Goal: Information Seeking & Learning: Check status

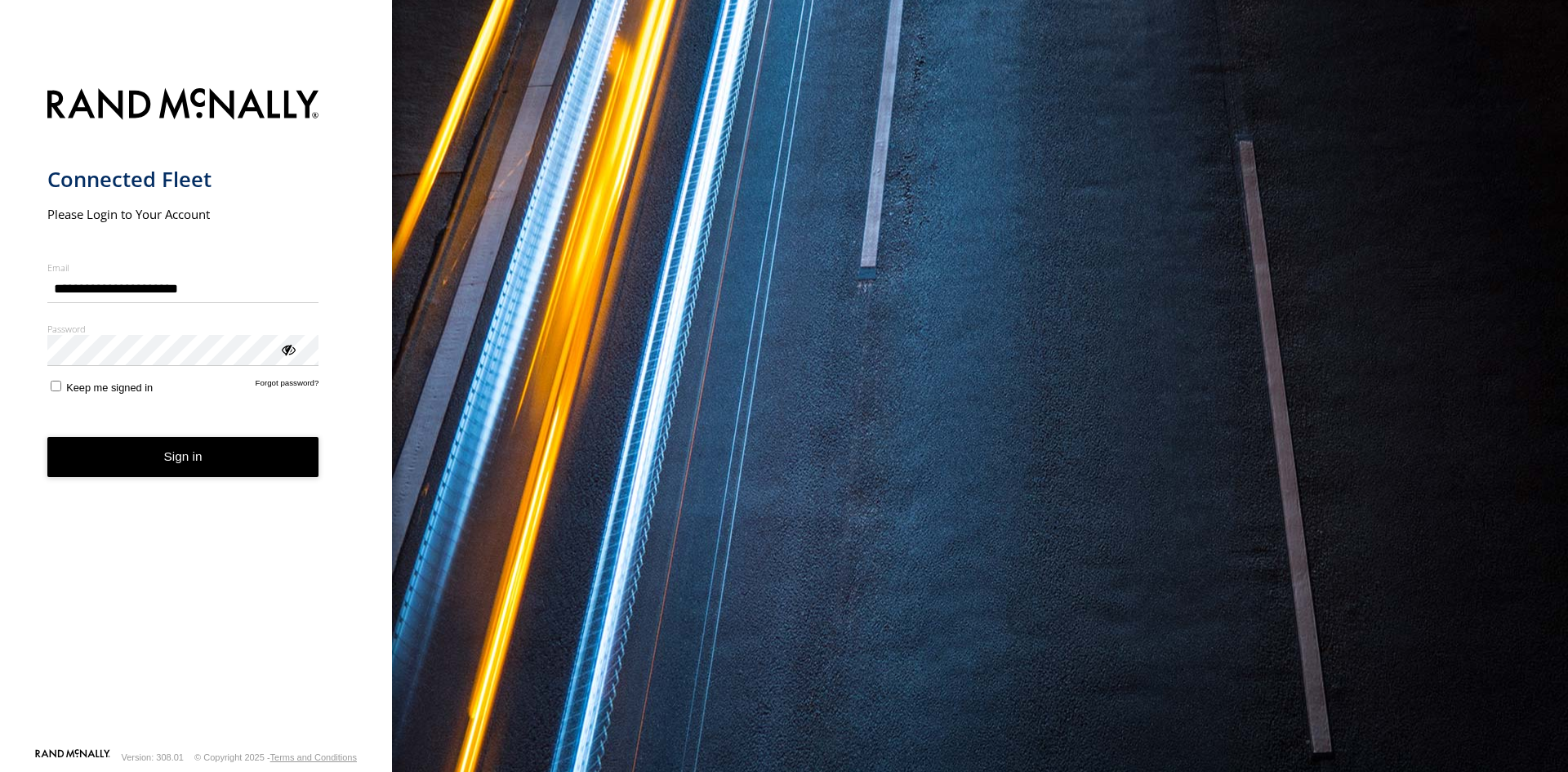
click at [215, 451] on button "Sign in" at bounding box center [183, 457] width 272 height 40
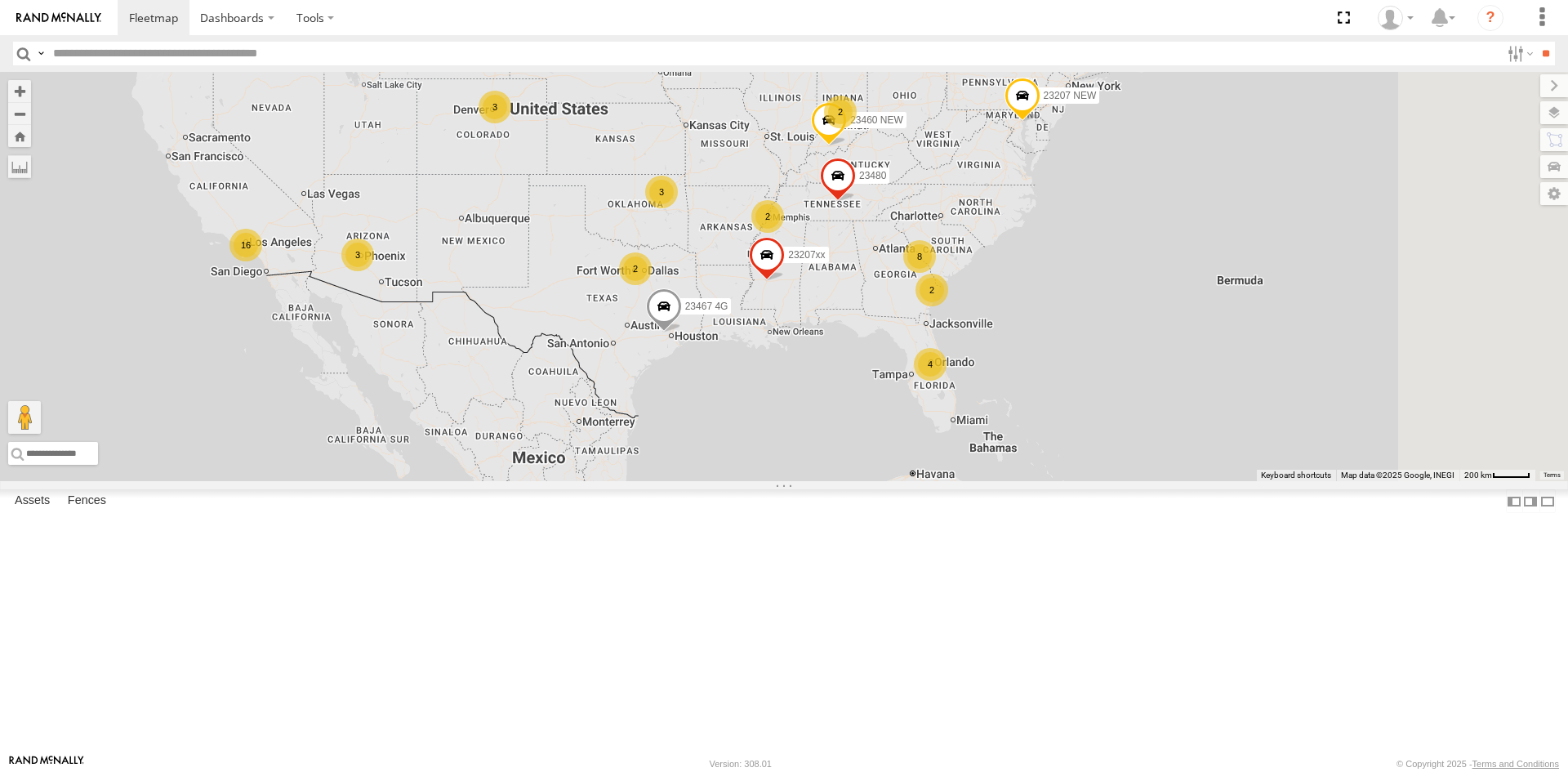
drag, startPoint x: 757, startPoint y: 422, endPoint x: 730, endPoint y: 435, distance: 30.0
click at [697, 398] on div "4 8 16 3 23207 NEW 2 23207xx 2 3 2 3 2 23460 23480 23460 NEW 23467 4G 2 23461 4G" at bounding box center [784, 276] width 1568 height 409
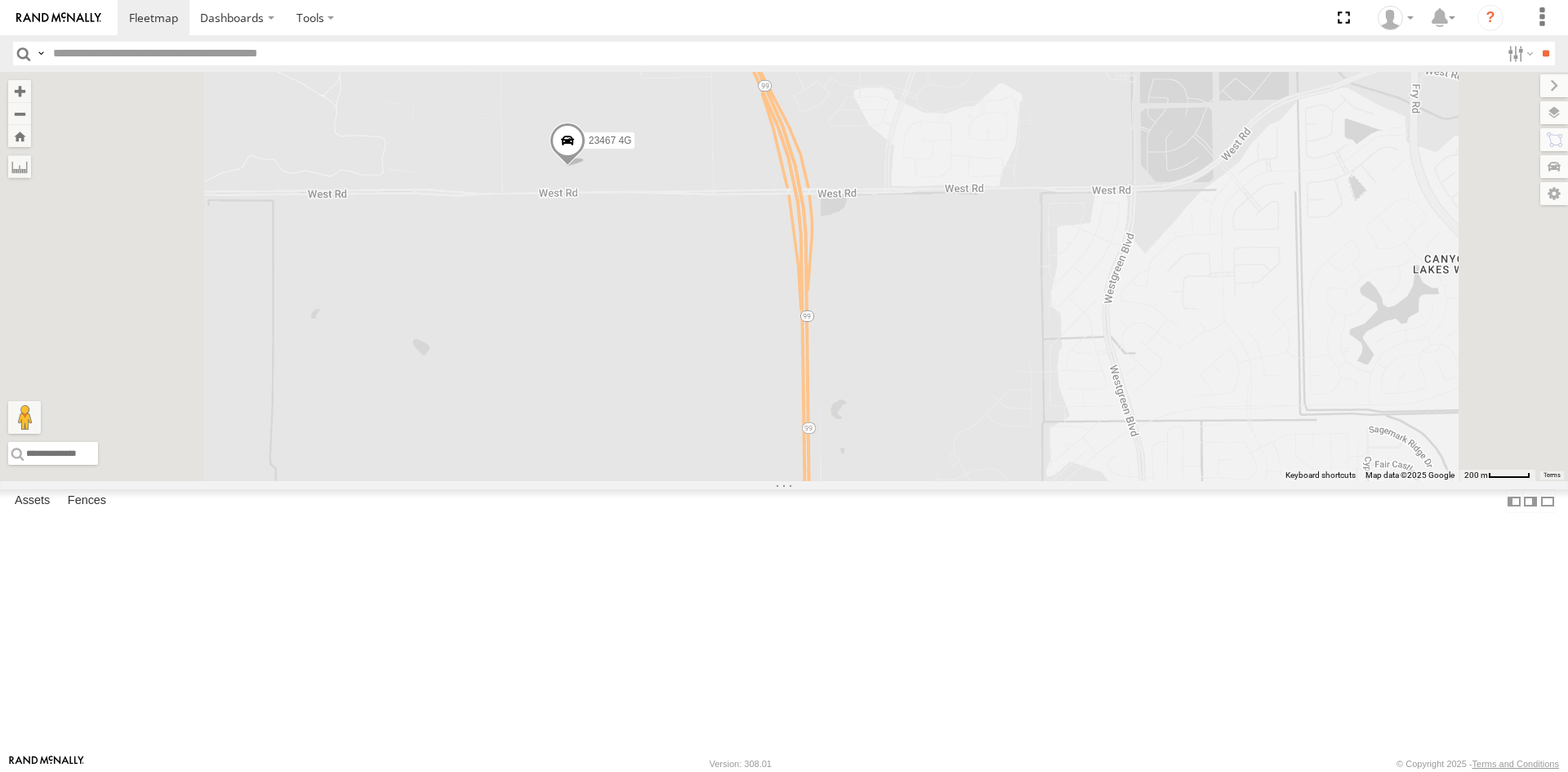
click at [632, 147] on span "23467 4G" at bounding box center [610, 140] width 44 height 11
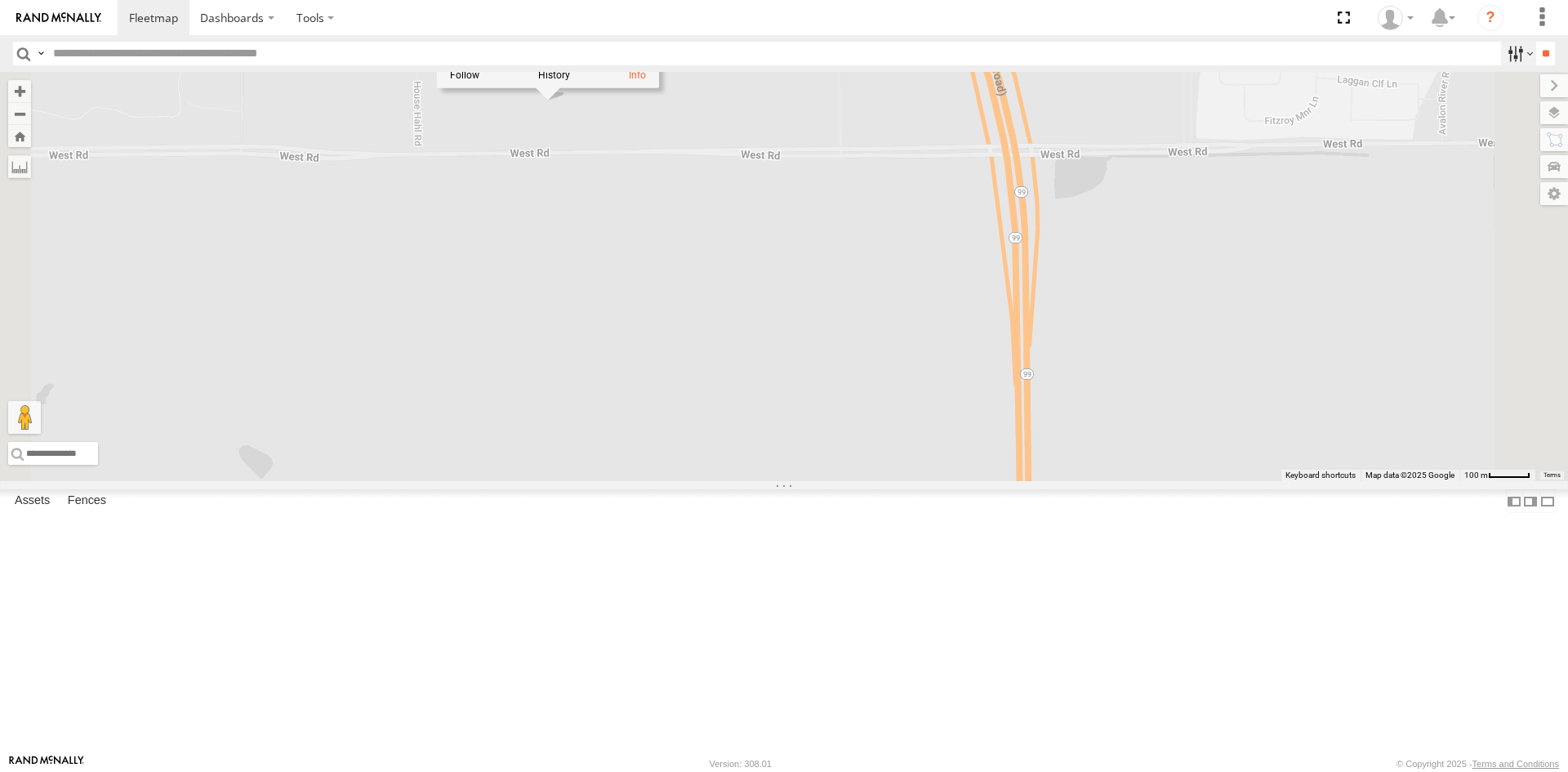
click at [1510, 54] on label at bounding box center [1518, 53] width 35 height 24
drag, startPoint x: 312, startPoint y: 183, endPoint x: 303, endPoint y: 180, distance: 9.5
click at [1501, 65] on div at bounding box center [1501, 53] width 0 height 24
click at [58, 21] on img at bounding box center [58, 17] width 85 height 11
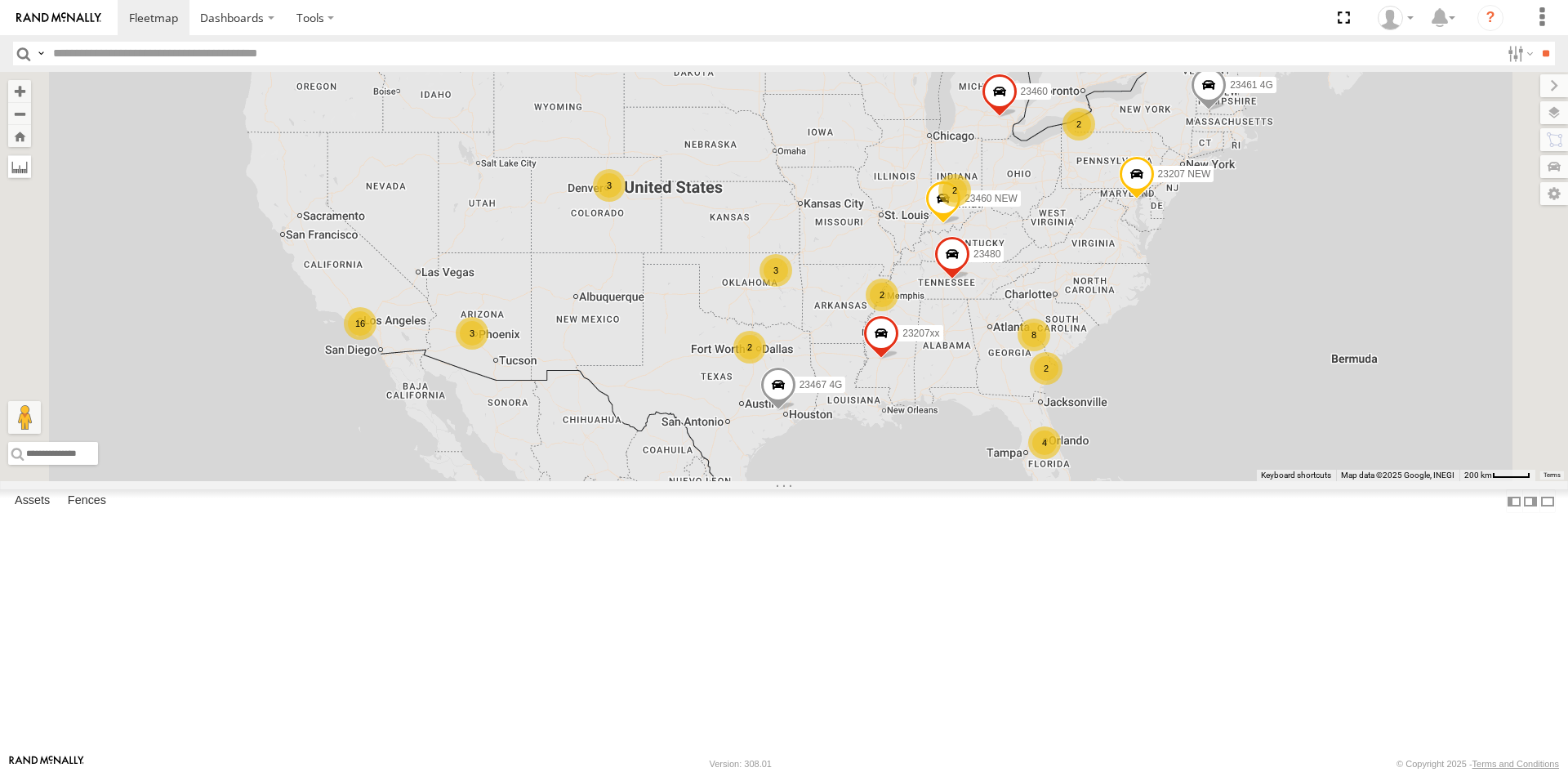
click at [31, 167] on label at bounding box center [19, 167] width 23 height 23
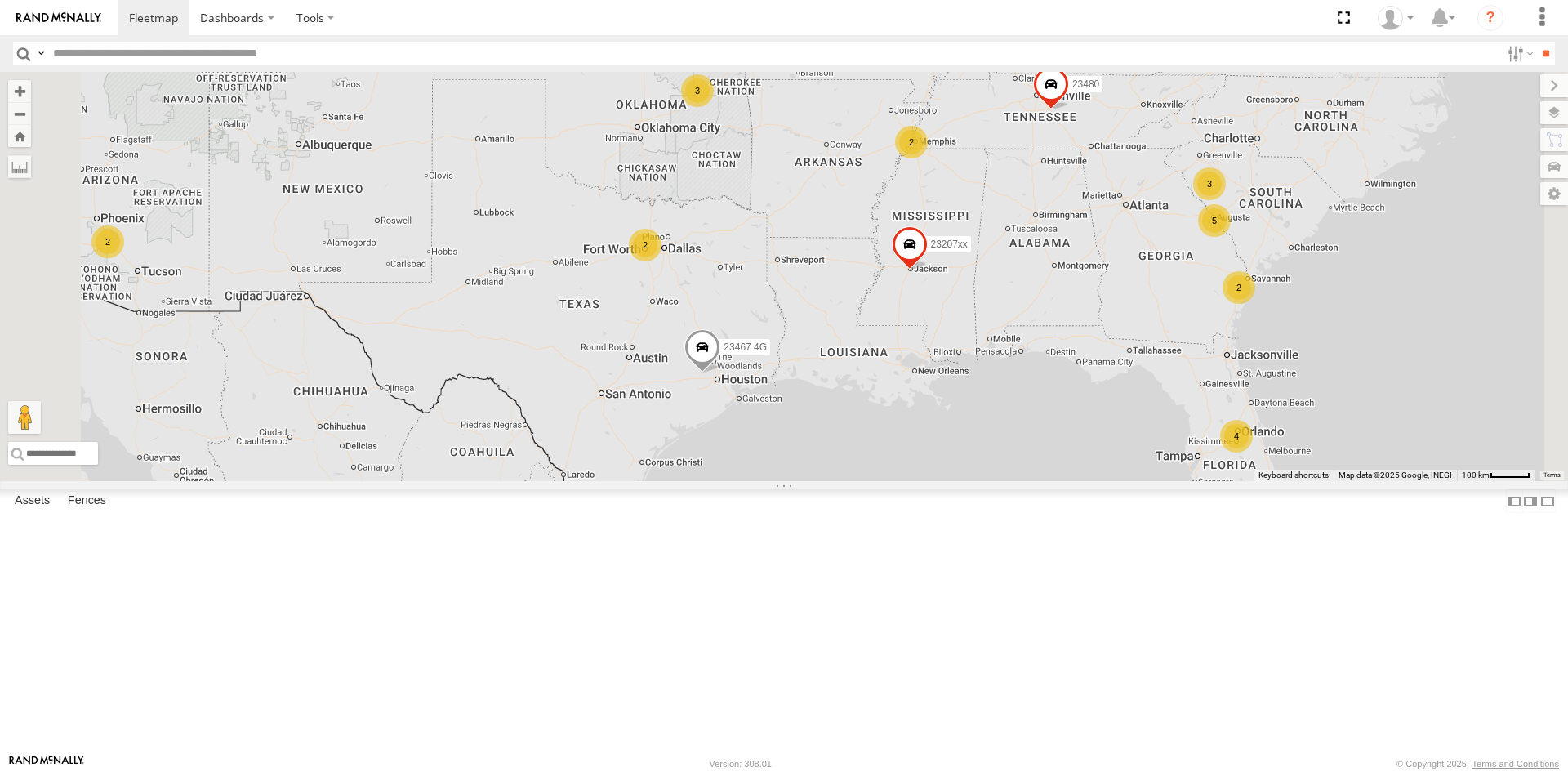
click at [798, 481] on div "23207 NEW 23207xx 23460 23480 23460 NEW 23467 4G 23461 4G 4 5 3 2 2 3 3 2 2 2" at bounding box center [784, 276] width 1568 height 409
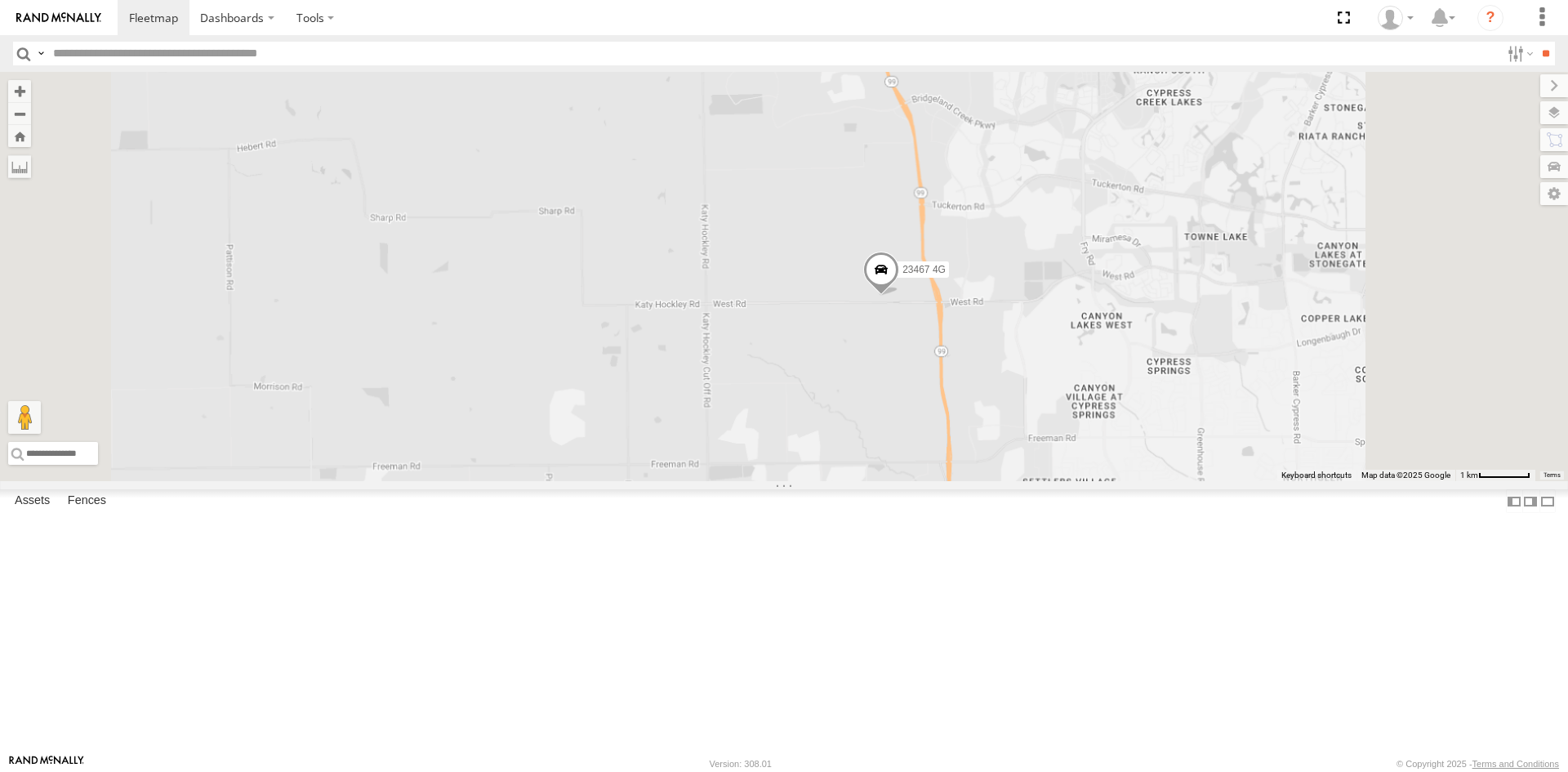
drag, startPoint x: 1244, startPoint y: 457, endPoint x: 761, endPoint y: 441, distance: 483.3
click at [772, 441] on div "23207 NEW 23207xx 23460 23480 23460 NEW 23467 4G 23461 4G" at bounding box center [784, 276] width 1568 height 409
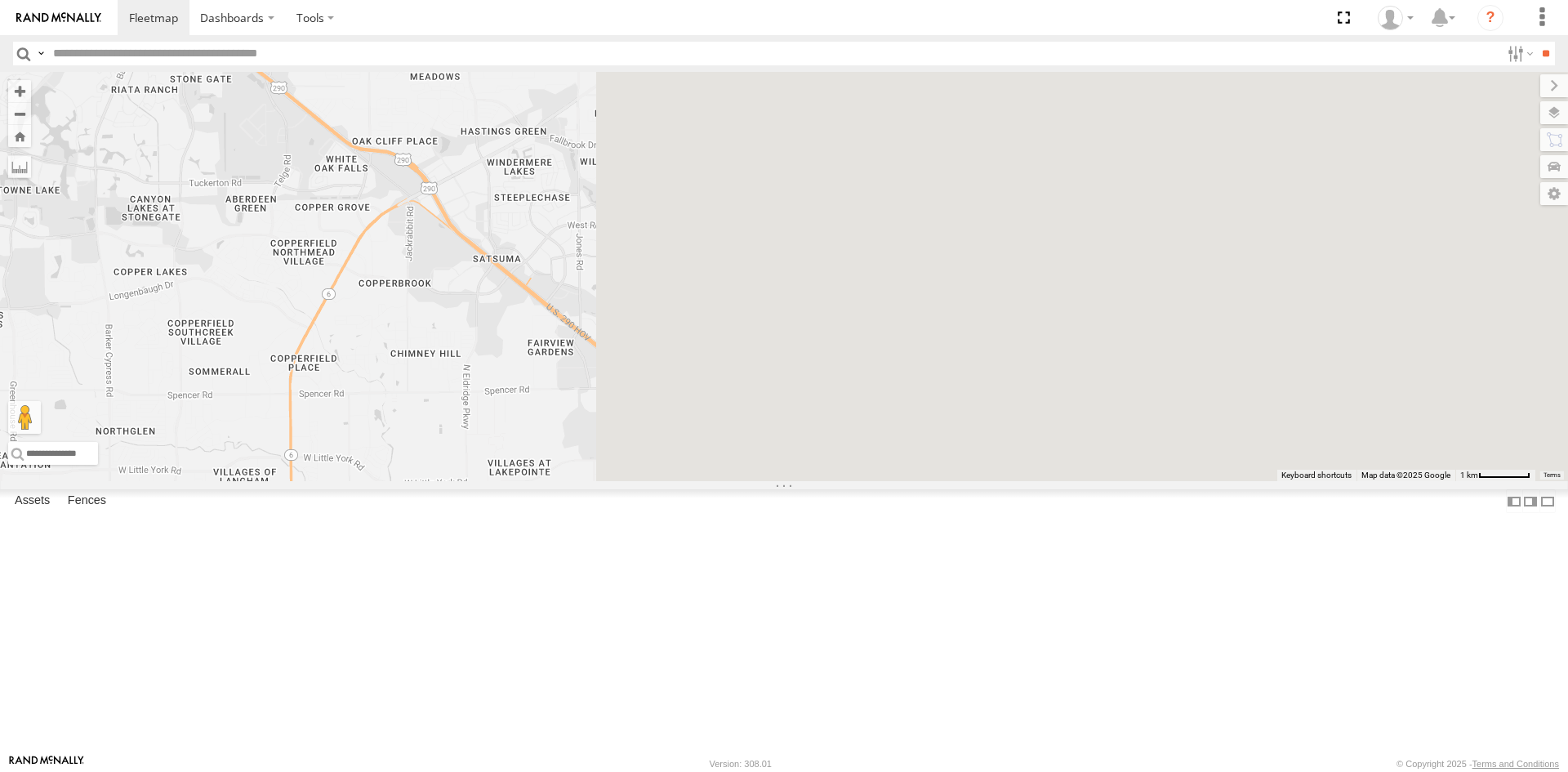
drag, startPoint x: 989, startPoint y: 429, endPoint x: 802, endPoint y: 432, distance: 187.0
click at [828, 432] on div "23207 NEW 23207xx 23460 23480 23460 NEW 23467 4G 23461 4G" at bounding box center [784, 276] width 1568 height 409
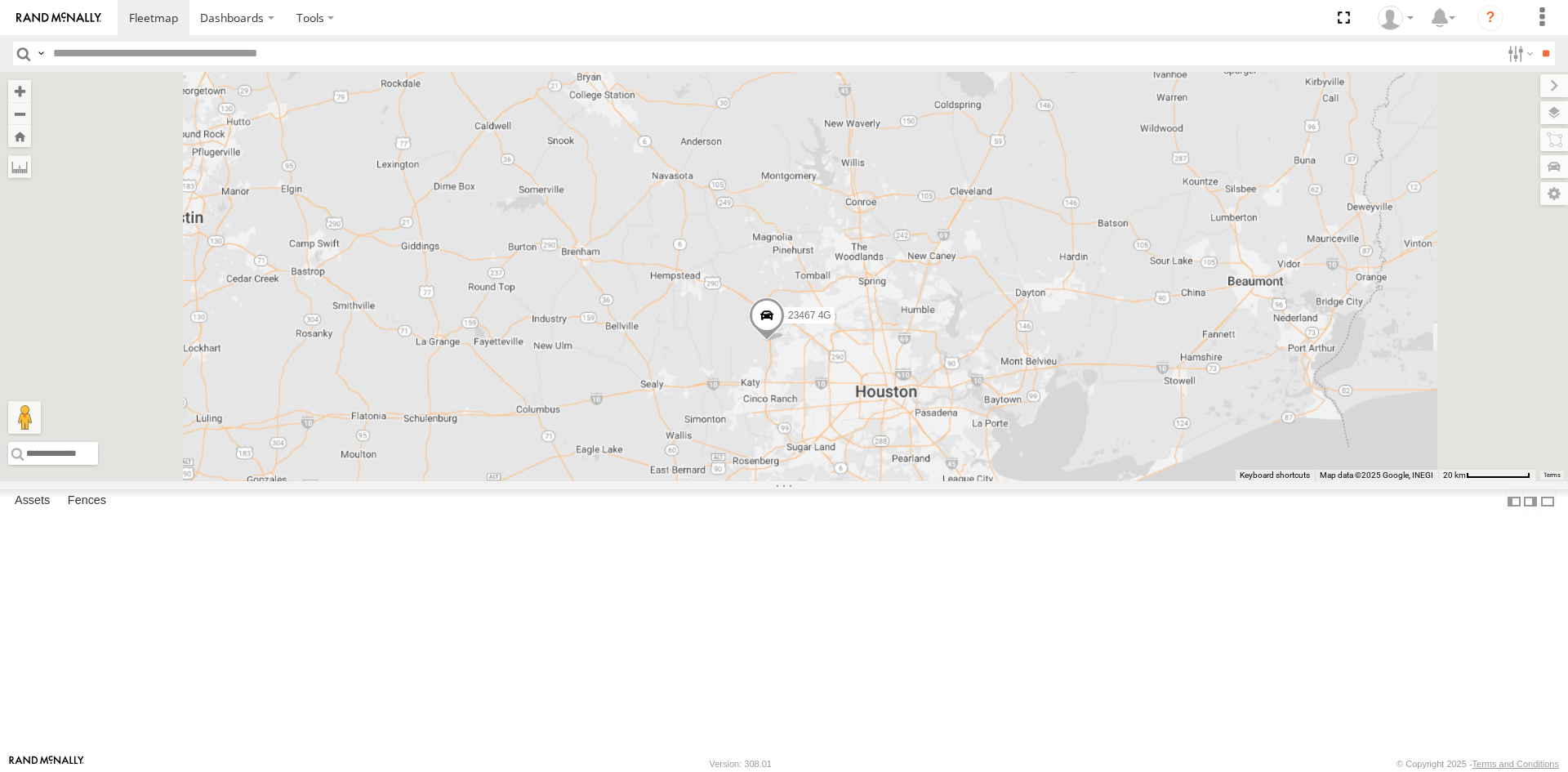
drag, startPoint x: 1161, startPoint y: 500, endPoint x: 897, endPoint y: 476, distance: 265.1
click at [942, 480] on div "23207 NEW 23207xx 23460 23480 23460 NEW 23467 4G 23461 4G" at bounding box center [784, 276] width 1568 height 409
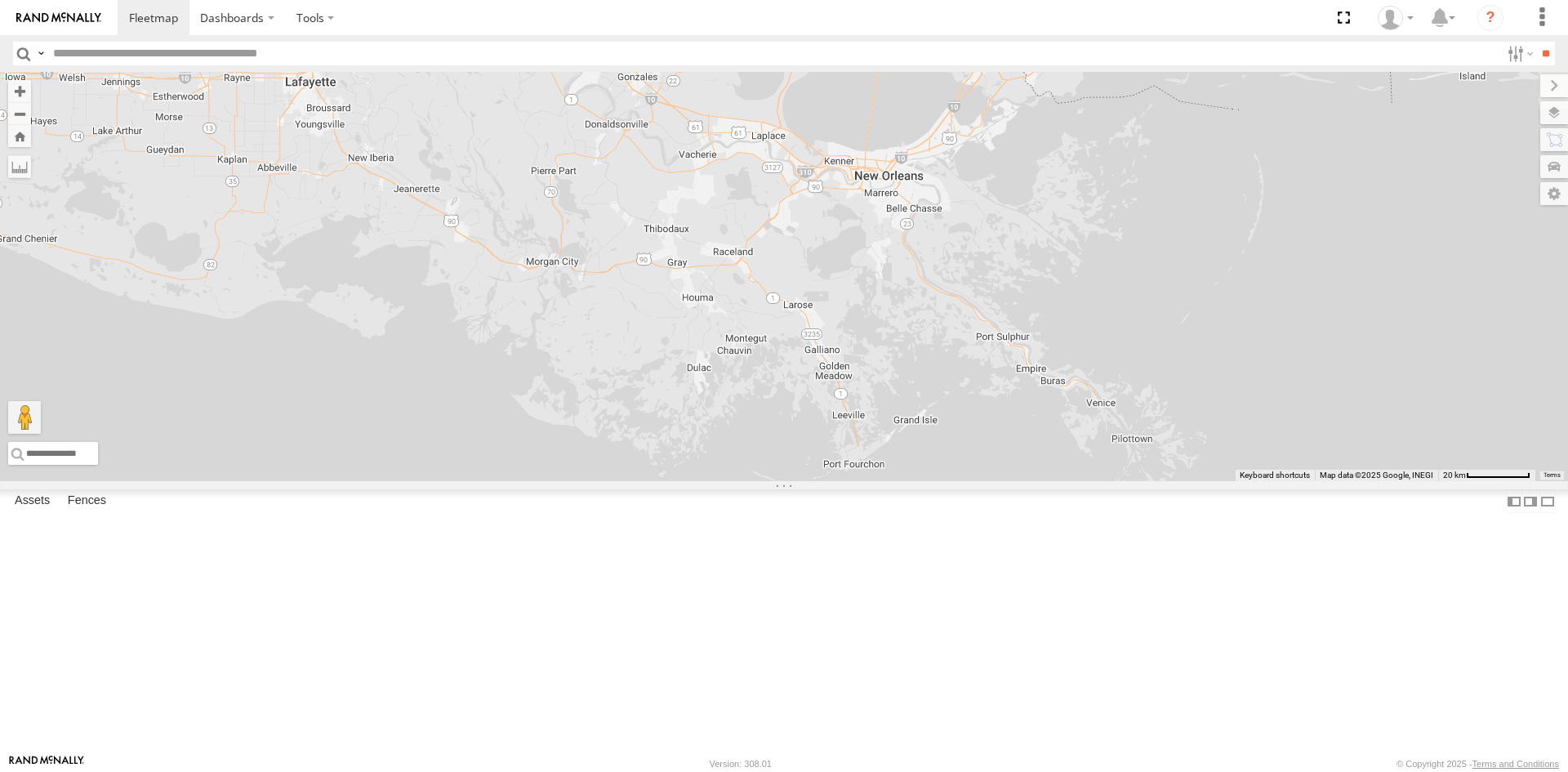
drag, startPoint x: 951, startPoint y: 476, endPoint x: 735, endPoint y: 493, distance: 216.7
click at [739, 481] on div "23207 NEW 23207xx 23460 23480 23460 NEW 23467 4G 23461 4G" at bounding box center [784, 276] width 1568 height 409
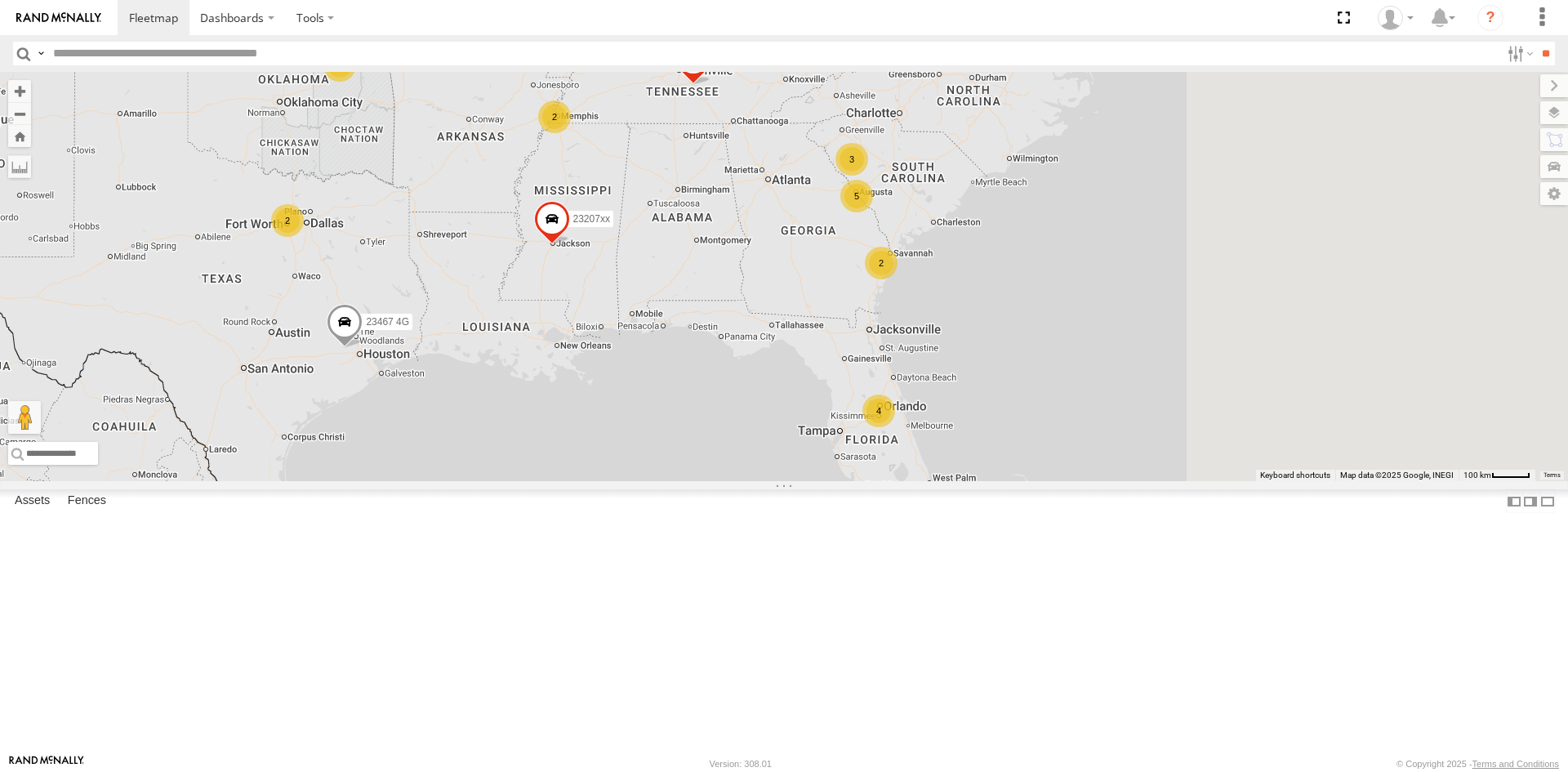
drag, startPoint x: 912, startPoint y: 481, endPoint x: 791, endPoint y: 494, distance: 121.7
click at [758, 481] on div "23207 NEW 23207xx 23460 23480 23460 NEW 23467 4G 23461 4G 4 5 2 3 3 2 2" at bounding box center [784, 276] width 1568 height 409
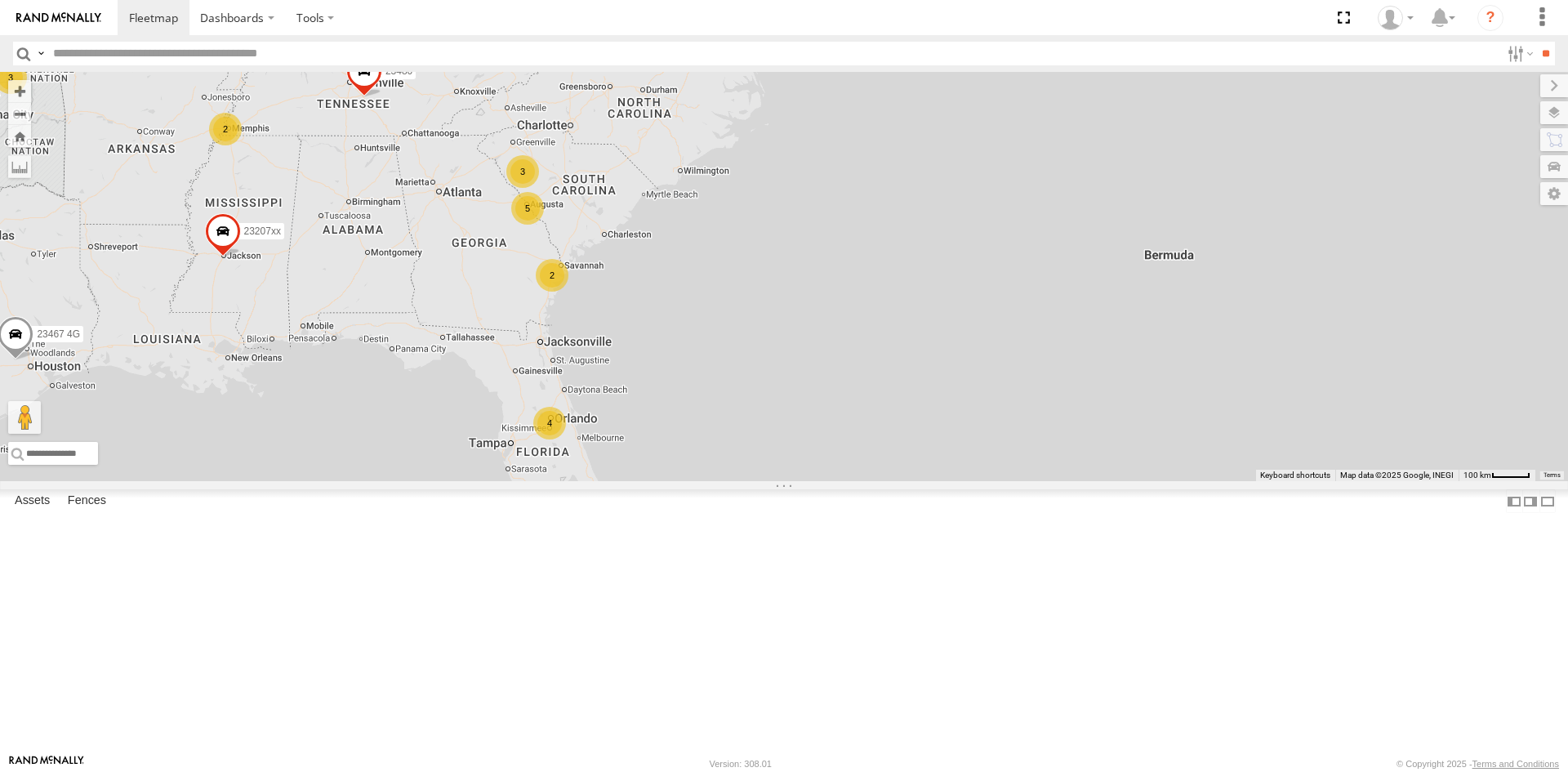
drag, startPoint x: 821, startPoint y: 485, endPoint x: 805, endPoint y: 449, distance: 39.4
click at [805, 449] on div "23207 NEW 23207xx 23460 23480 23460 NEW 23467 4G 23461 4G 4 5 2 3 3 2 2" at bounding box center [784, 276] width 1568 height 409
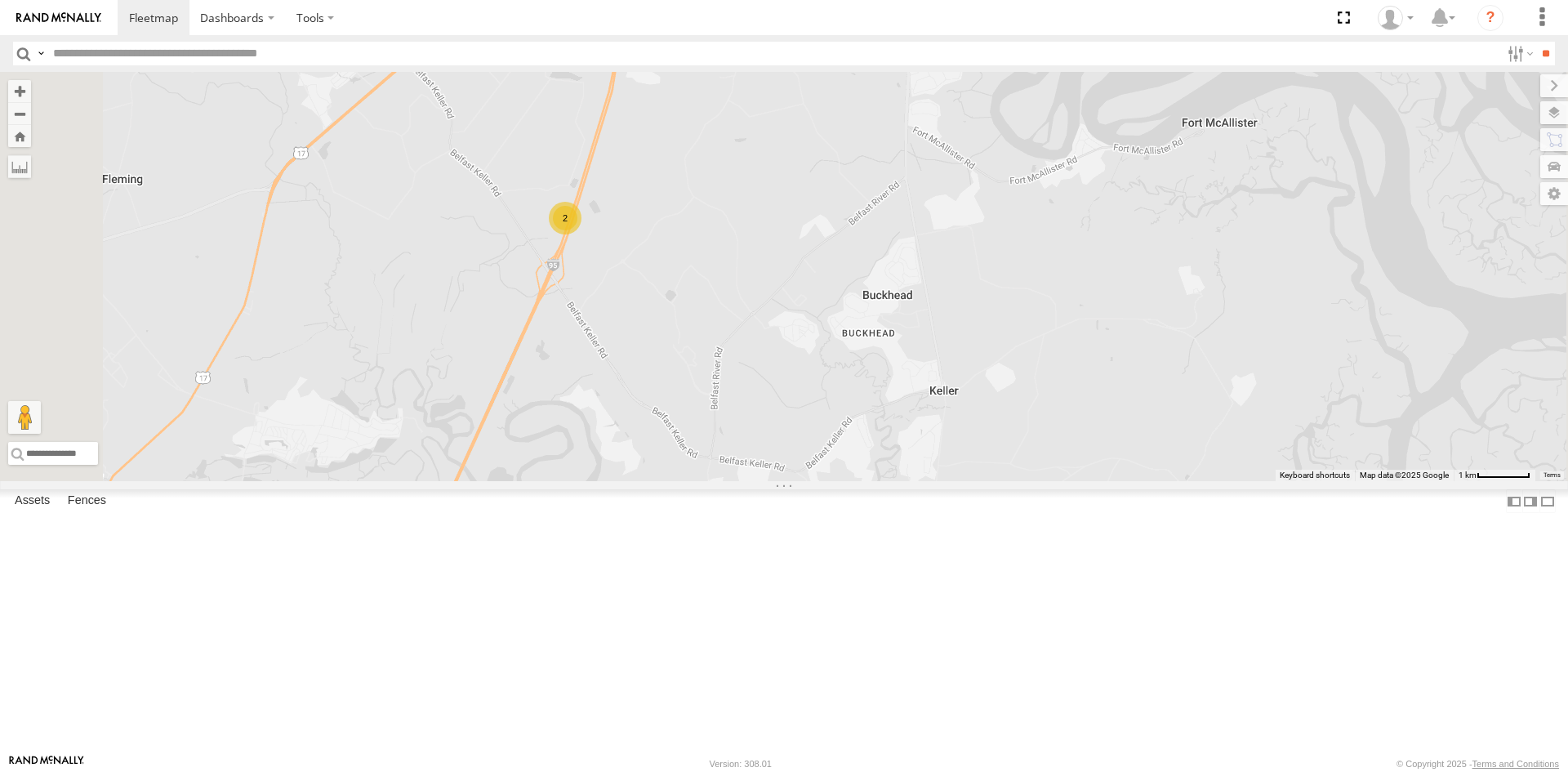
drag, startPoint x: 787, startPoint y: 265, endPoint x: 790, endPoint y: 299, distance: 34.1
click at [790, 299] on div "2" at bounding box center [784, 276] width 1568 height 409
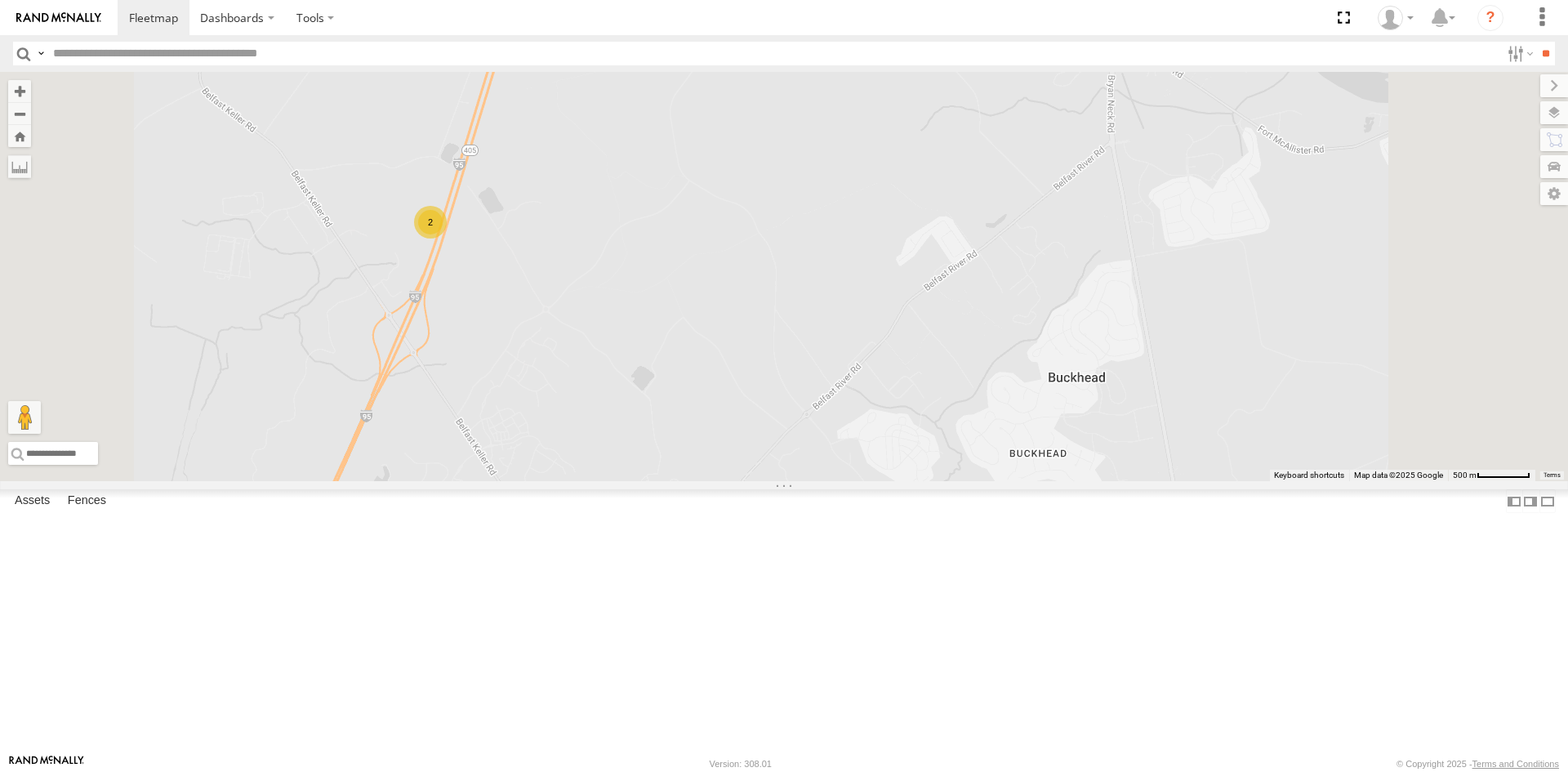
click at [447, 238] on div "2" at bounding box center [430, 222] width 32 height 32
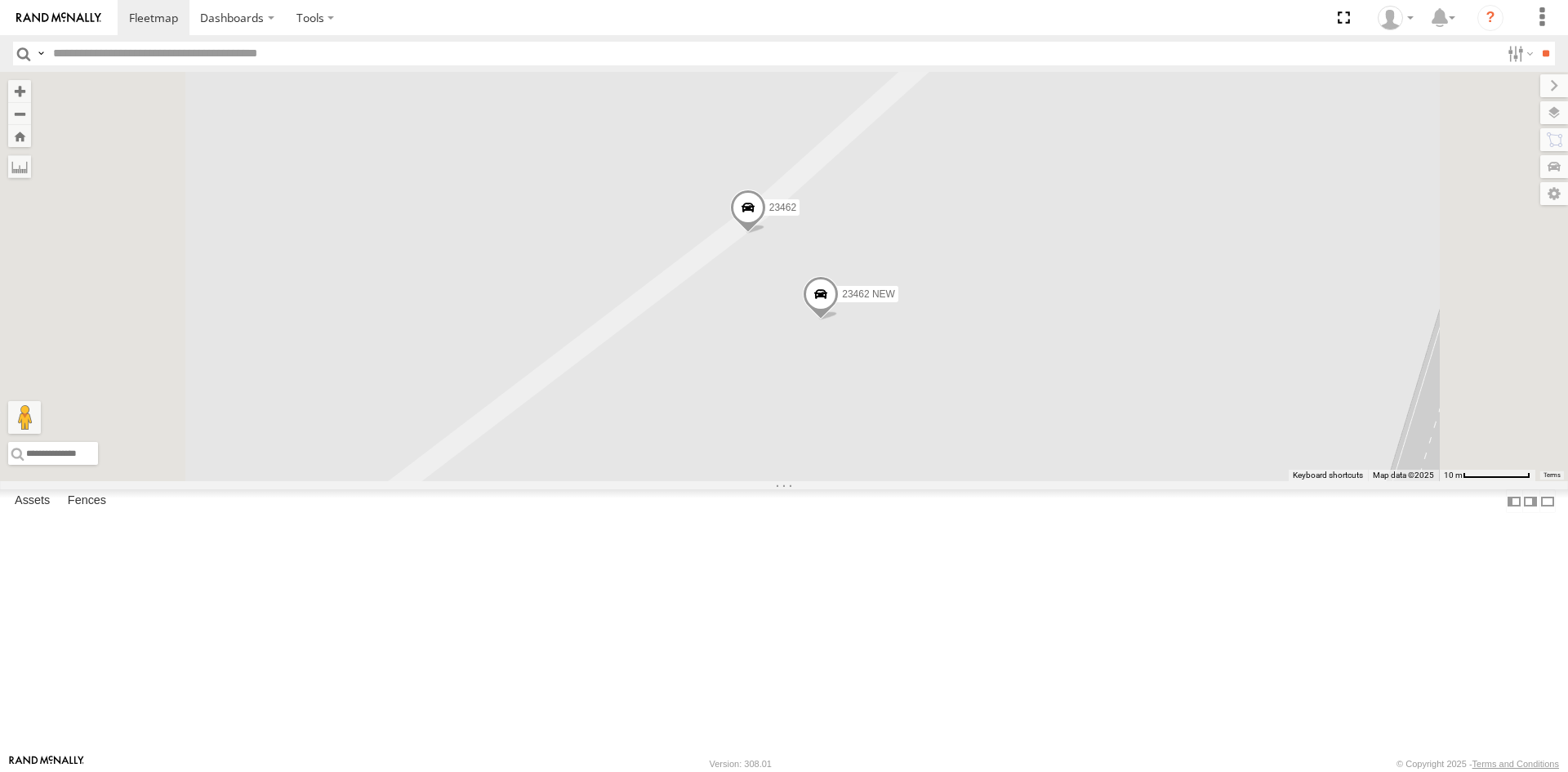
click at [796, 213] on span "23462" at bounding box center [782, 207] width 27 height 11
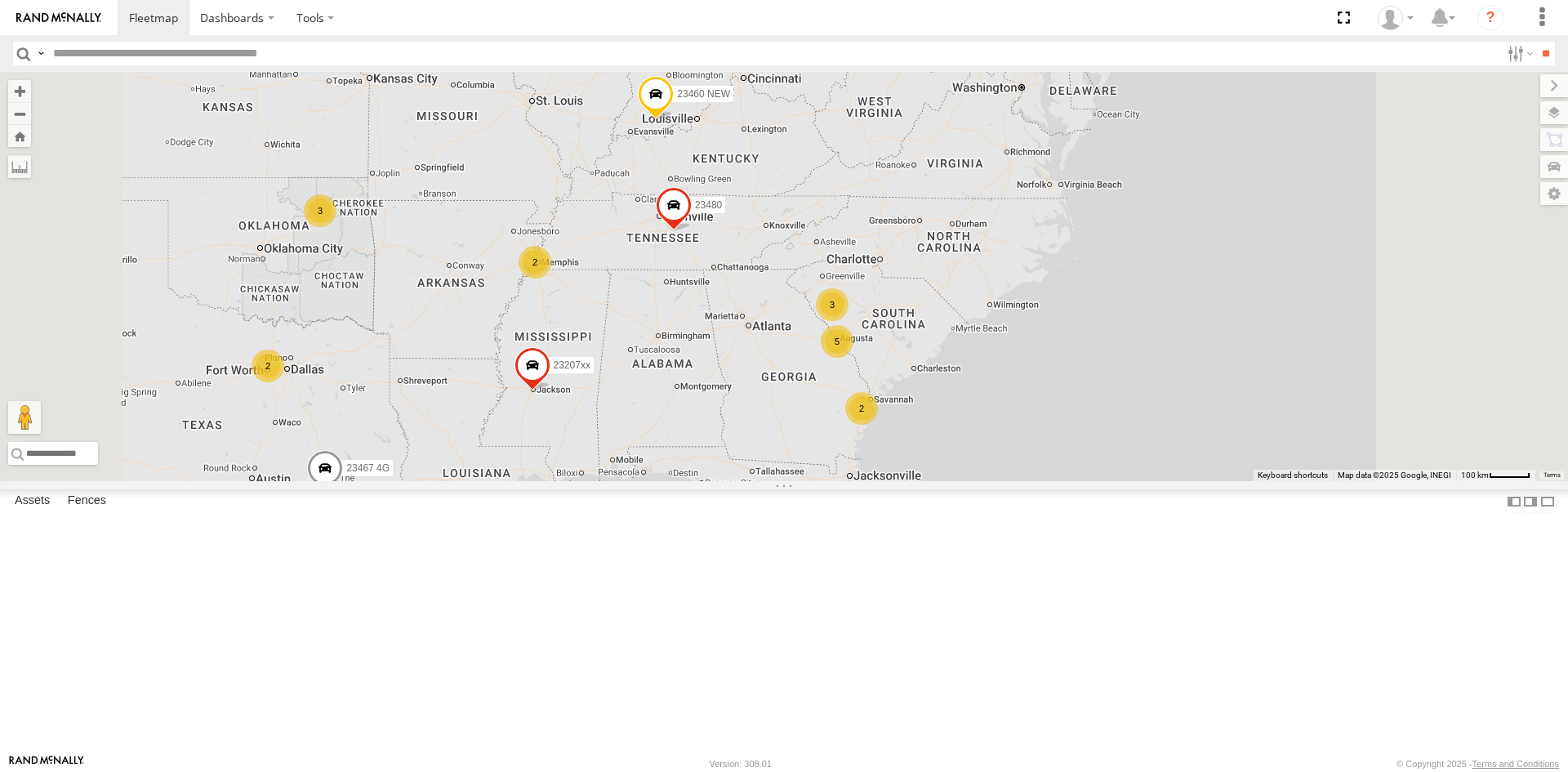
drag, startPoint x: 824, startPoint y: 593, endPoint x: 828, endPoint y: 511, distance: 82.1
click at [828, 481] on div "23480 23207xx 23460 NEW 5 23207 NEW 2 2 2 3 3 2 23460 23467 4G 2 23461 4G" at bounding box center [784, 276] width 1568 height 409
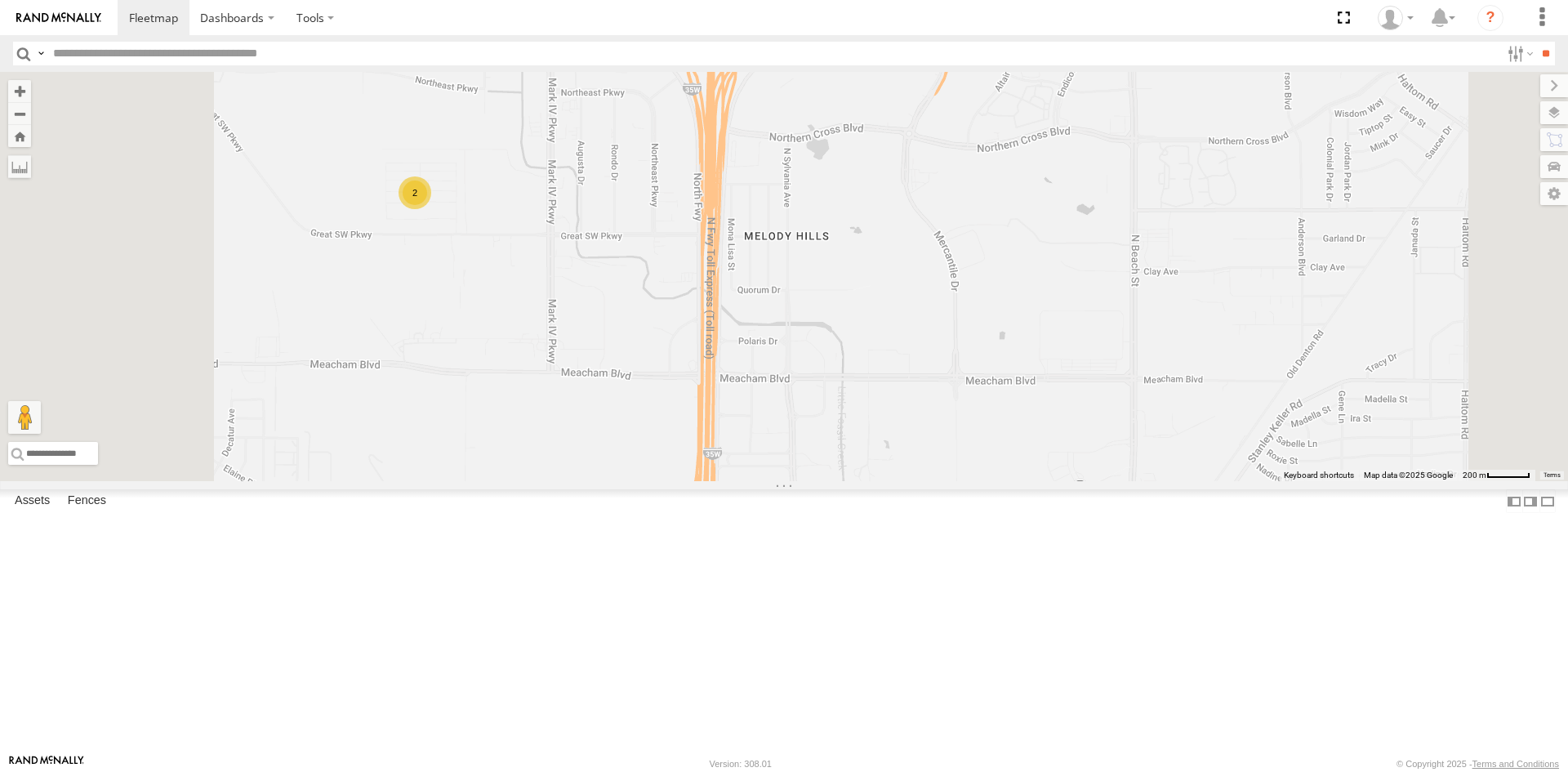
drag, startPoint x: 652, startPoint y: 412, endPoint x: 655, endPoint y: 469, distance: 57.1
click at [655, 469] on div "2" at bounding box center [784, 276] width 1568 height 409
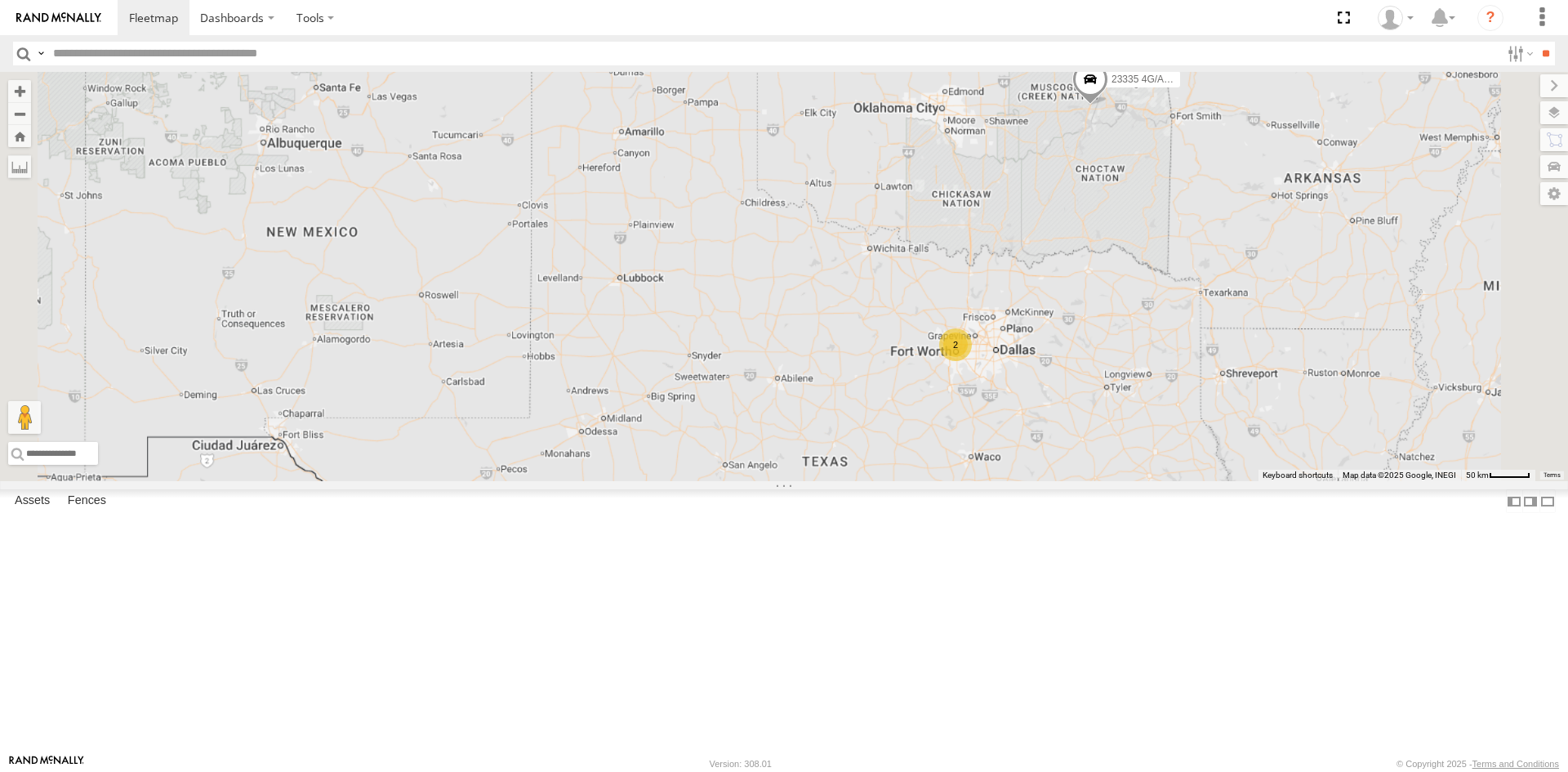
drag, startPoint x: 1261, startPoint y: 469, endPoint x: 958, endPoint y: 478, distance: 303.1
click at [862, 477] on div "2 23467 4G 2 23335 4G/Active" at bounding box center [784, 276] width 1568 height 409
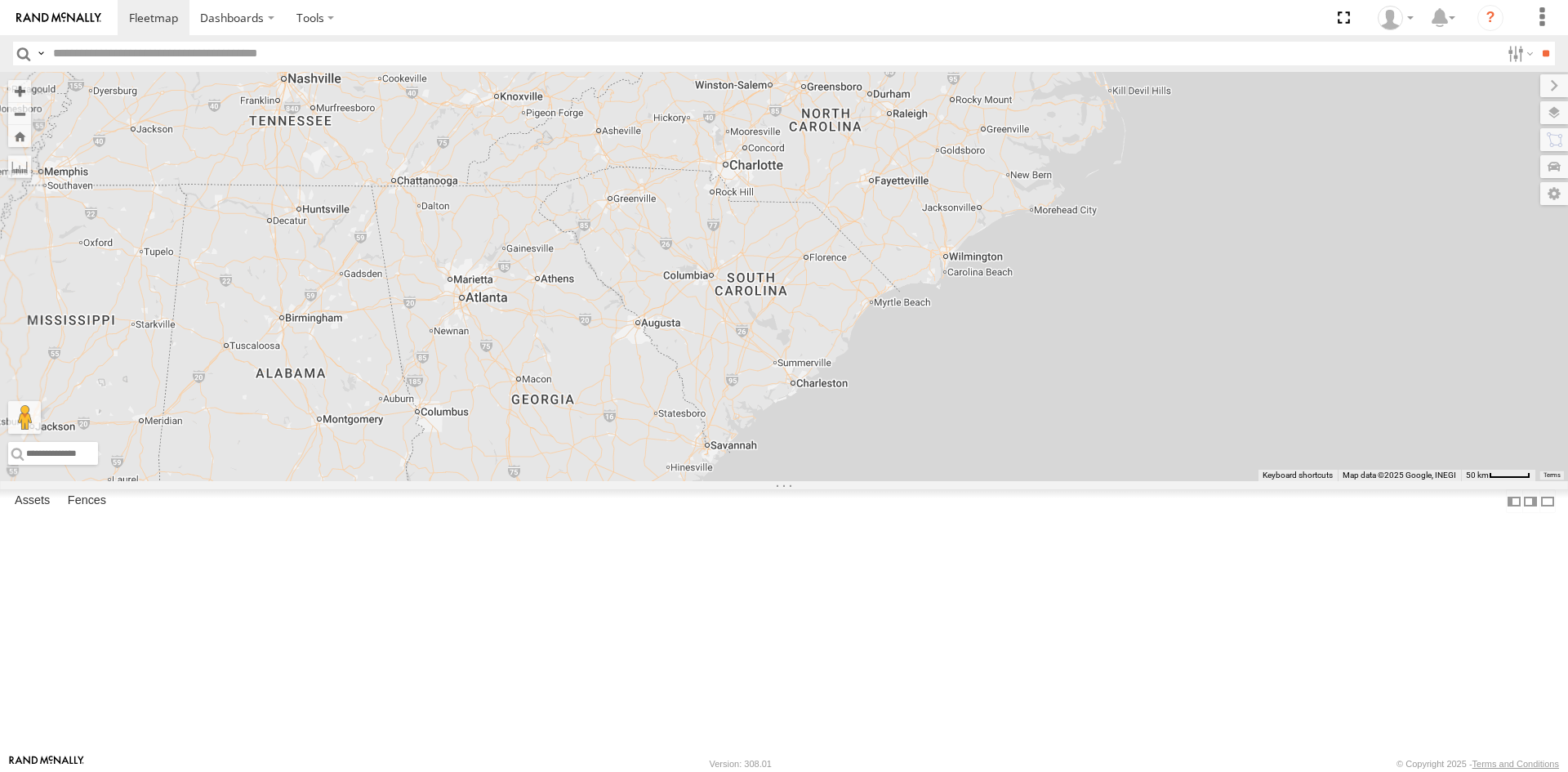
drag, startPoint x: 1061, startPoint y: 477, endPoint x: 949, endPoint y: 496, distance: 113.6
click at [954, 481] on div "2 23467 4G 2 23335 4G/Active" at bounding box center [784, 276] width 1568 height 409
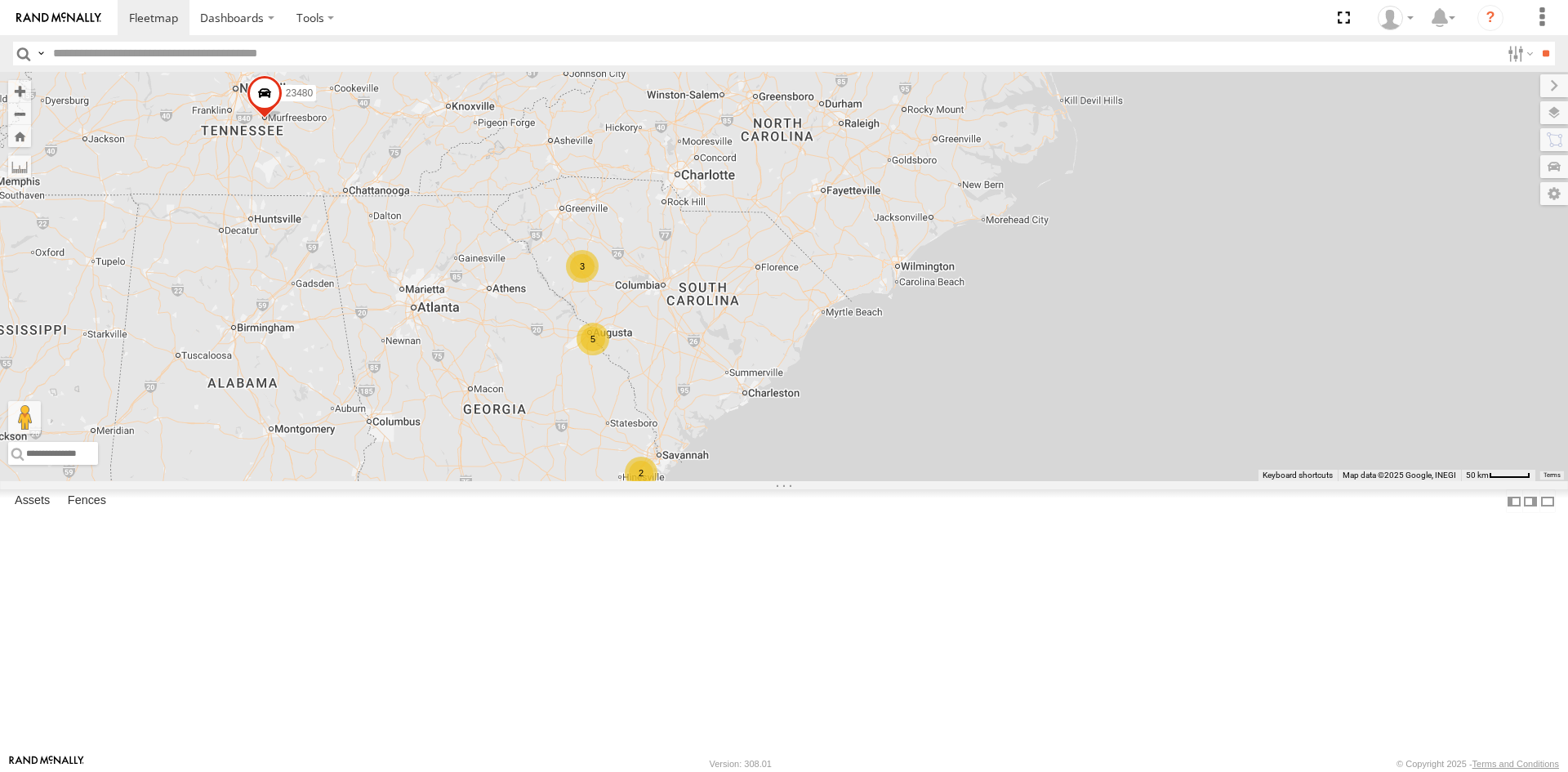
click at [964, 481] on div "2 23467 4G 2 23335 4G/Active 5 3 2 23480" at bounding box center [784, 276] width 1568 height 409
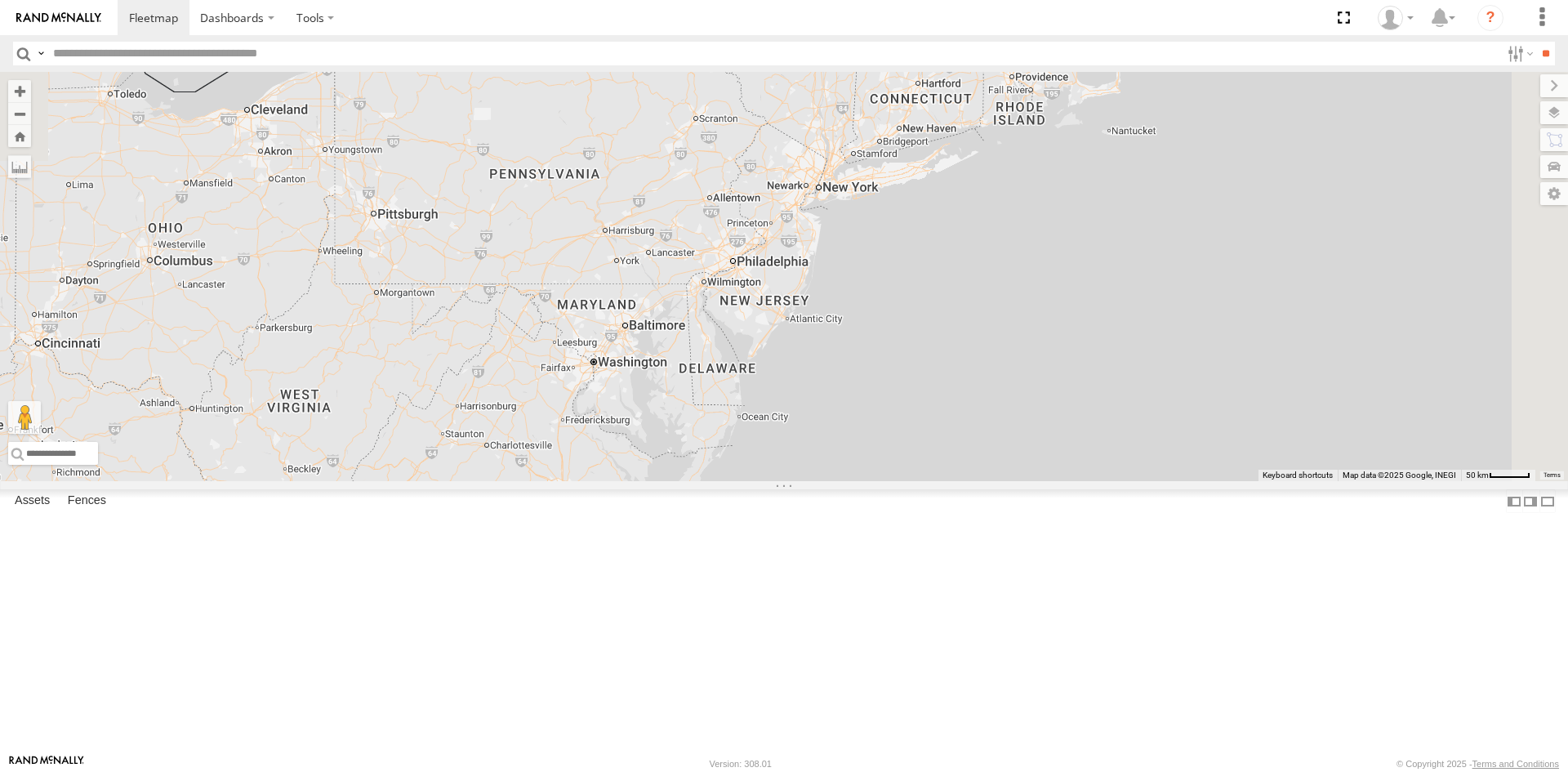
drag, startPoint x: 987, startPoint y: 561, endPoint x: 957, endPoint y: 556, distance: 30.4
click at [957, 481] on div "2 23467 4G 2 23335 4G/Active 5 3 2 23480" at bounding box center [784, 276] width 1568 height 409
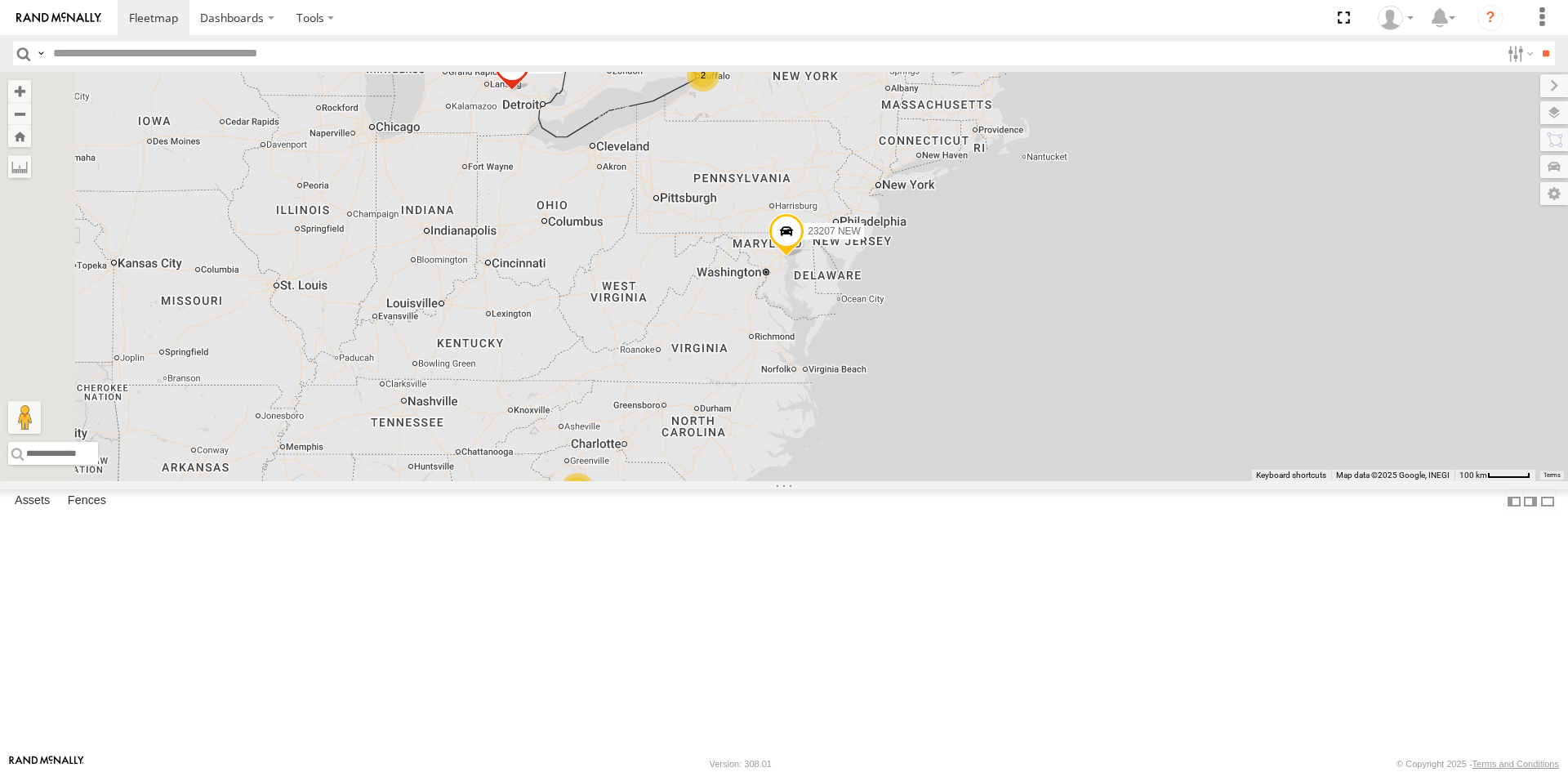
drag, startPoint x: 581, startPoint y: 451, endPoint x: 831, endPoint y: 391, distance: 257.1
click at [831, 391] on div "23207 NEW 23461 4G 5 2 3 23460" at bounding box center [784, 276] width 1568 height 409
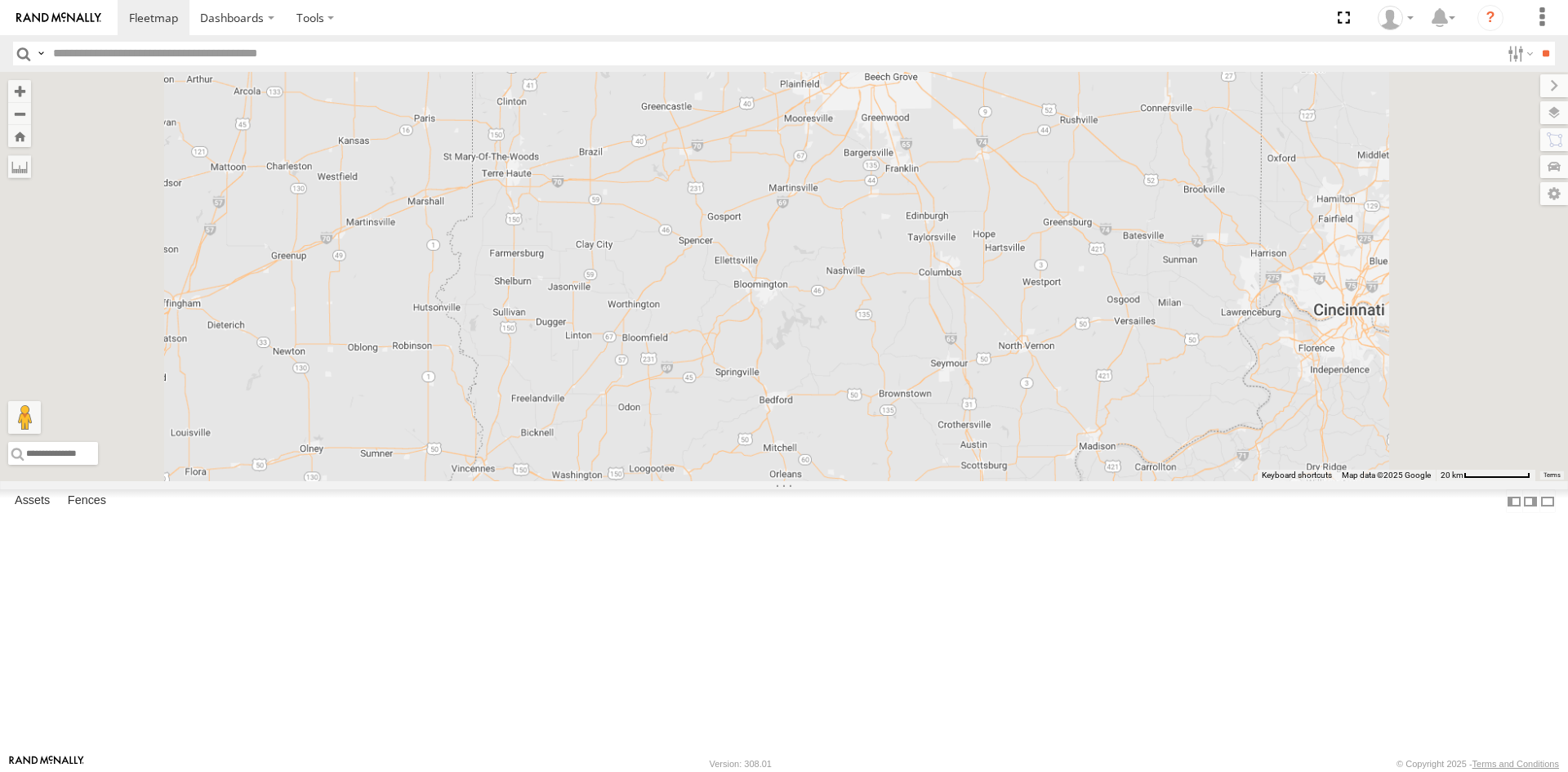
drag, startPoint x: 1073, startPoint y: 153, endPoint x: 1081, endPoint y: 304, distance: 151.2
click at [1081, 304] on div "23207xx 23467 4G 23207 NEW 23460 23480 23460 NEW 23461 4G" at bounding box center [784, 276] width 1568 height 409
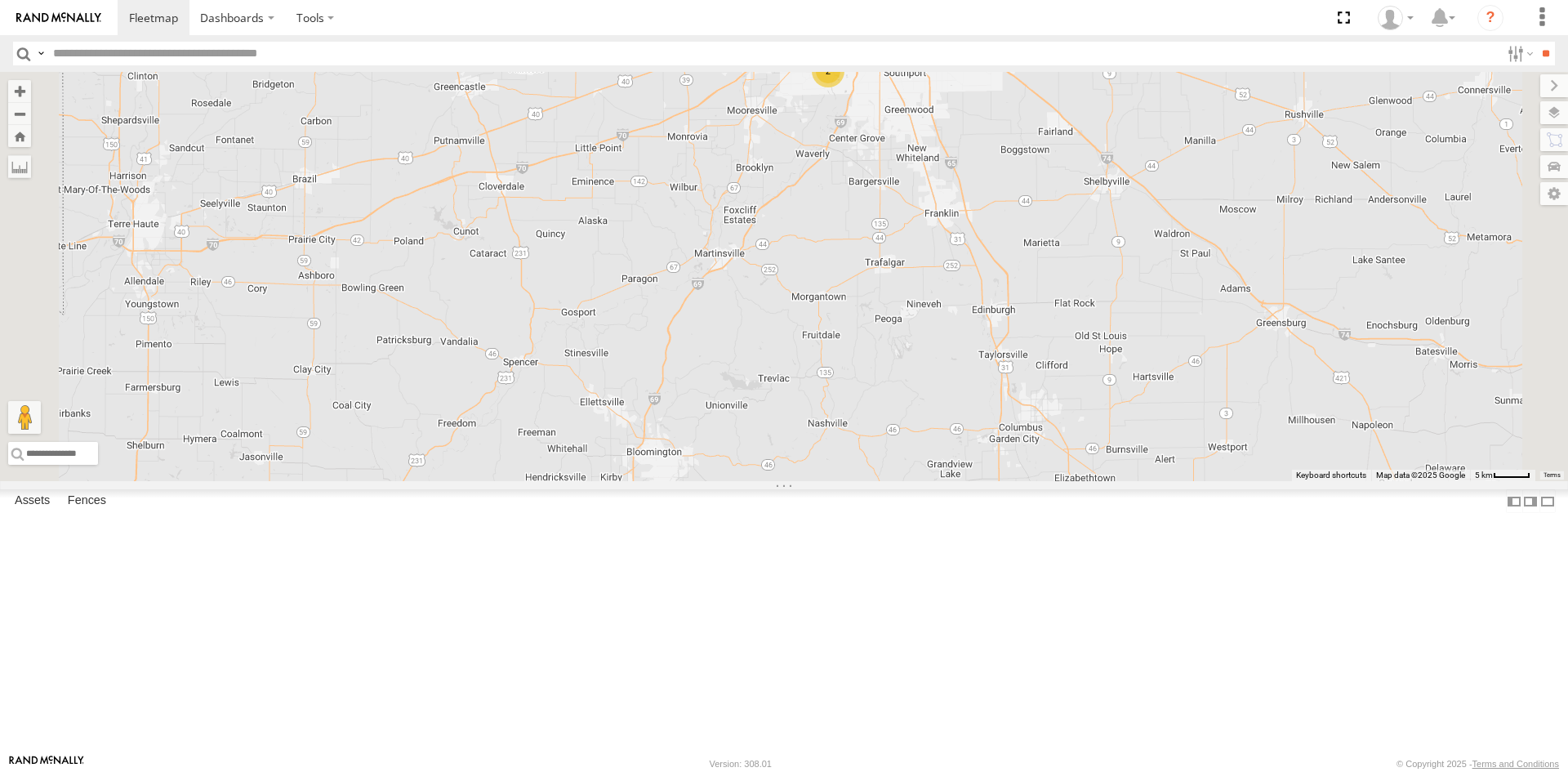
click at [679, 391] on div "2" at bounding box center [784, 276] width 1568 height 409
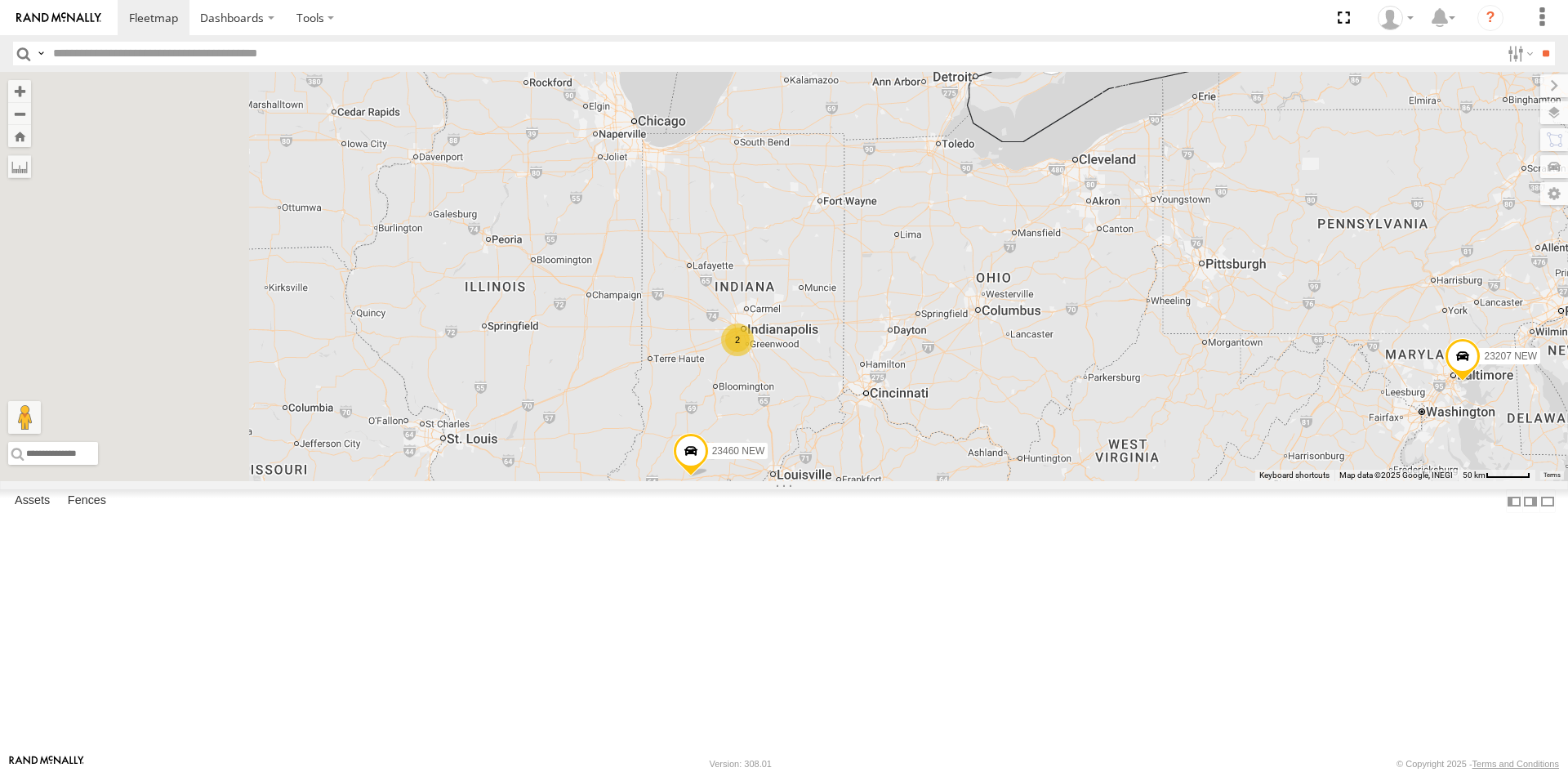
drag, startPoint x: 583, startPoint y: 427, endPoint x: 778, endPoint y: 481, distance: 202.3
click at [778, 481] on div "23460 NEW 23207 NEW 2 2 23460" at bounding box center [784, 276] width 1568 height 409
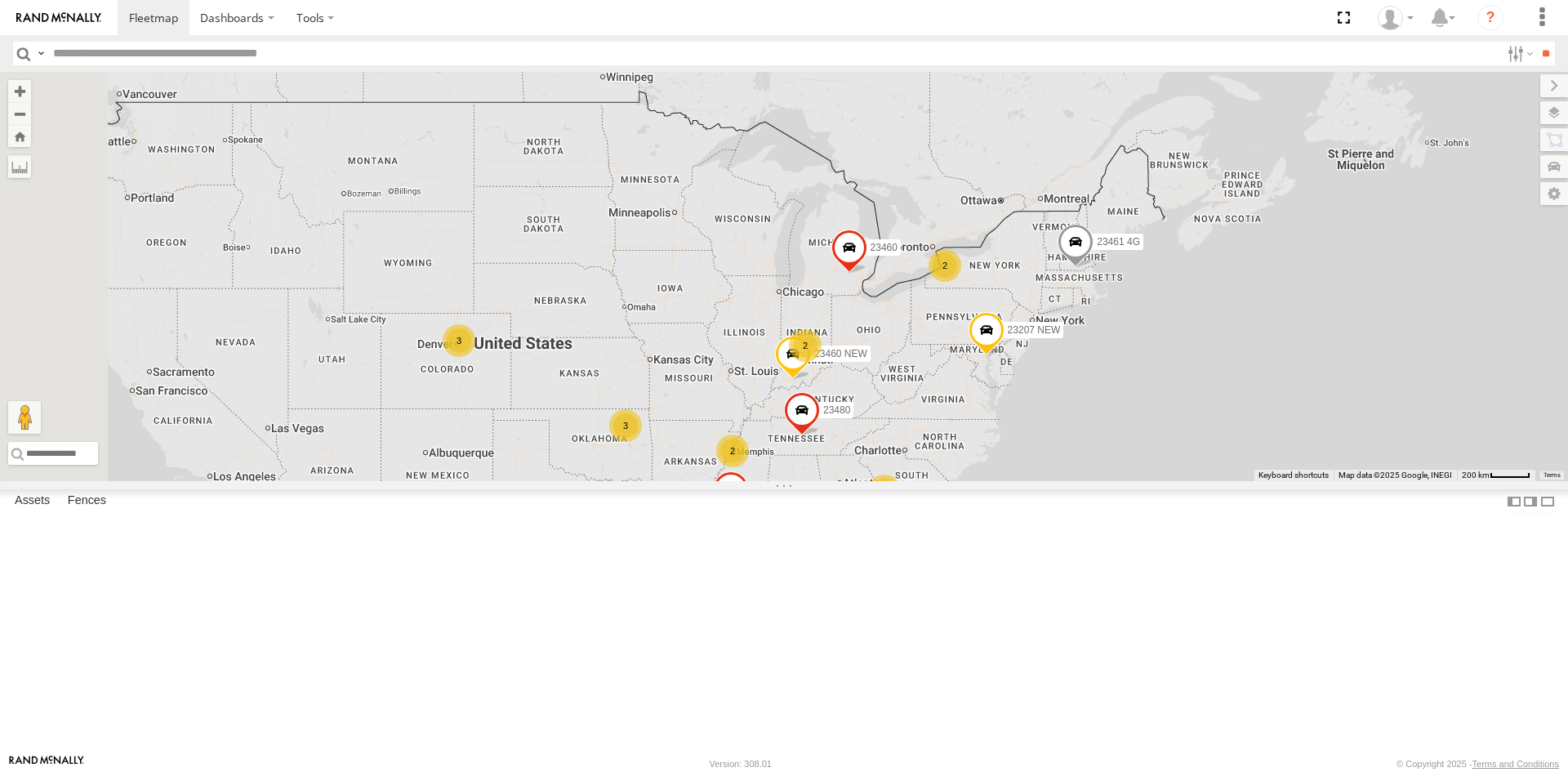
drag, startPoint x: 631, startPoint y: 439, endPoint x: 817, endPoint y: 441, distance: 186.0
click at [817, 441] on div "23460 NEW 23207 NEW 23460 23480 23461 4G 4 8 3 2 23207xx 2 2 3 2 23467 4G 2" at bounding box center [784, 276] width 1568 height 409
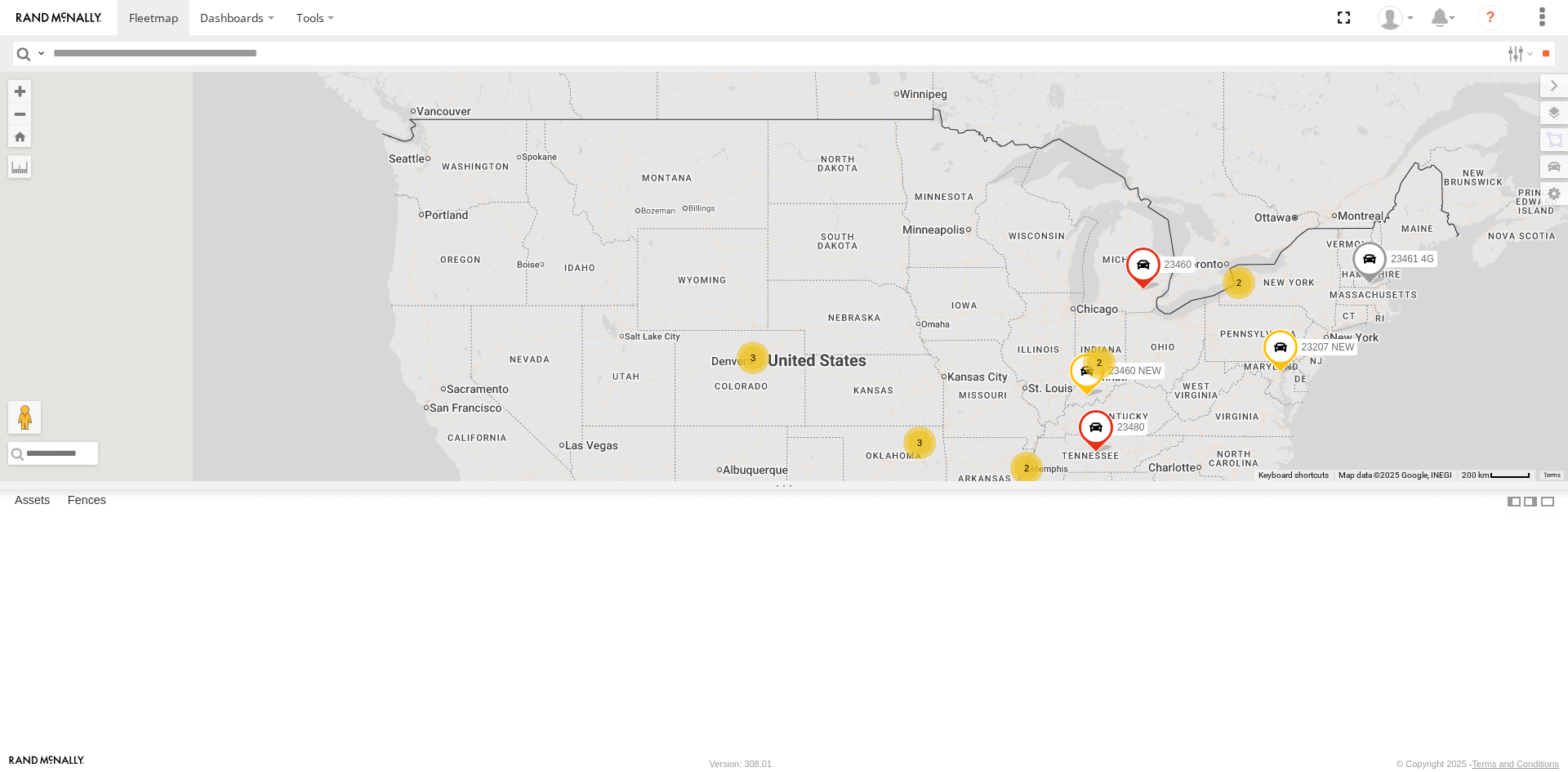
drag, startPoint x: 659, startPoint y: 401, endPoint x: 760, endPoint y: 419, distance: 102.6
click at [760, 419] on div "23460 NEW 23207 NEW 23460 23480 23461 4G 4 8 3 2 23207xx 2 2 3 2 23467 4G 2" at bounding box center [784, 276] width 1568 height 409
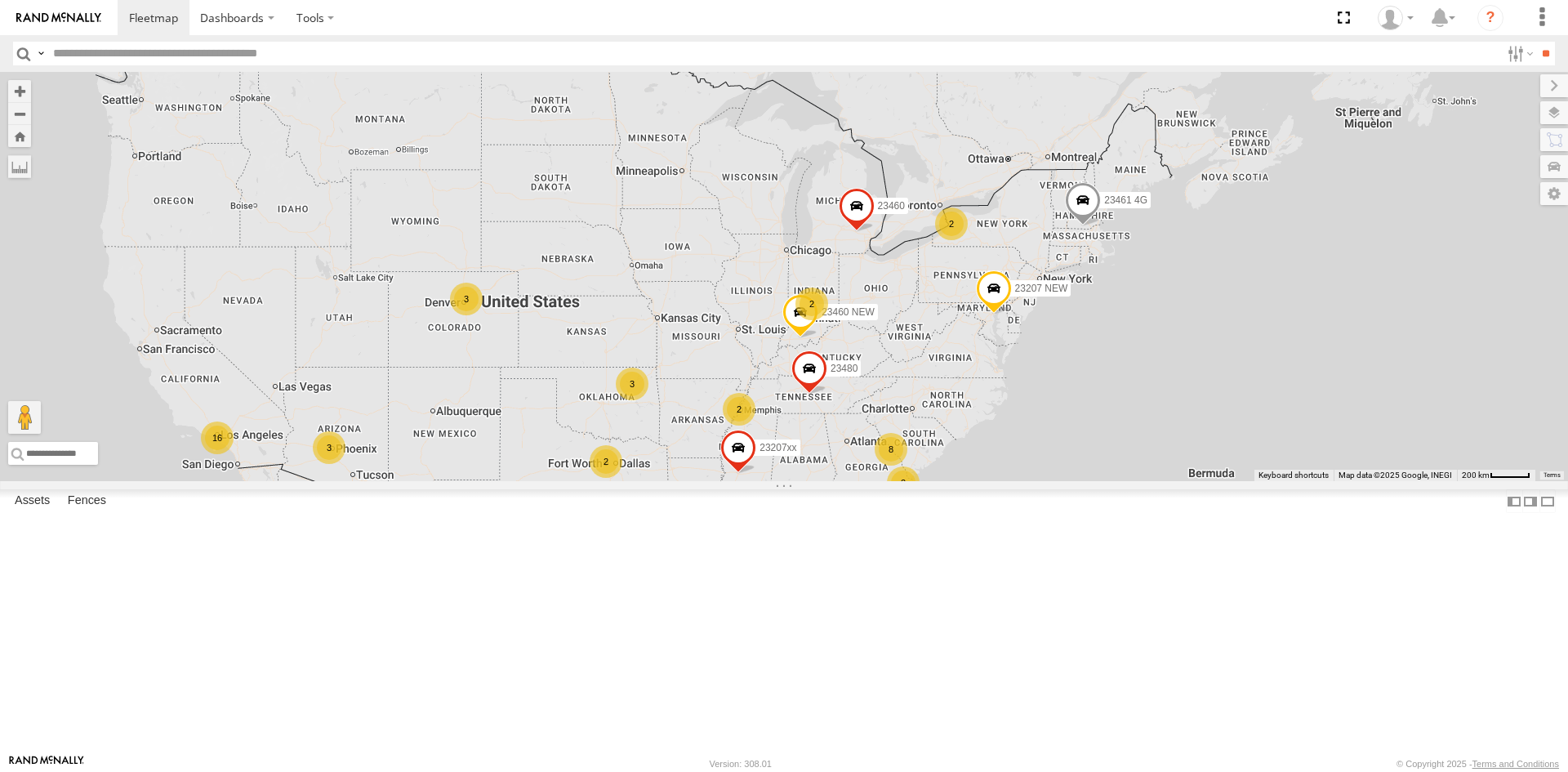
drag, startPoint x: 729, startPoint y: 337, endPoint x: 616, endPoint y: 315, distance: 115.1
click at [608, 316] on div "4 8 16 3 23207 NEW 2 23207xx 2 3 2 3 2 23460 23480 23460 NEW 23467 4G 2 23461 4G" at bounding box center [784, 276] width 1568 height 409
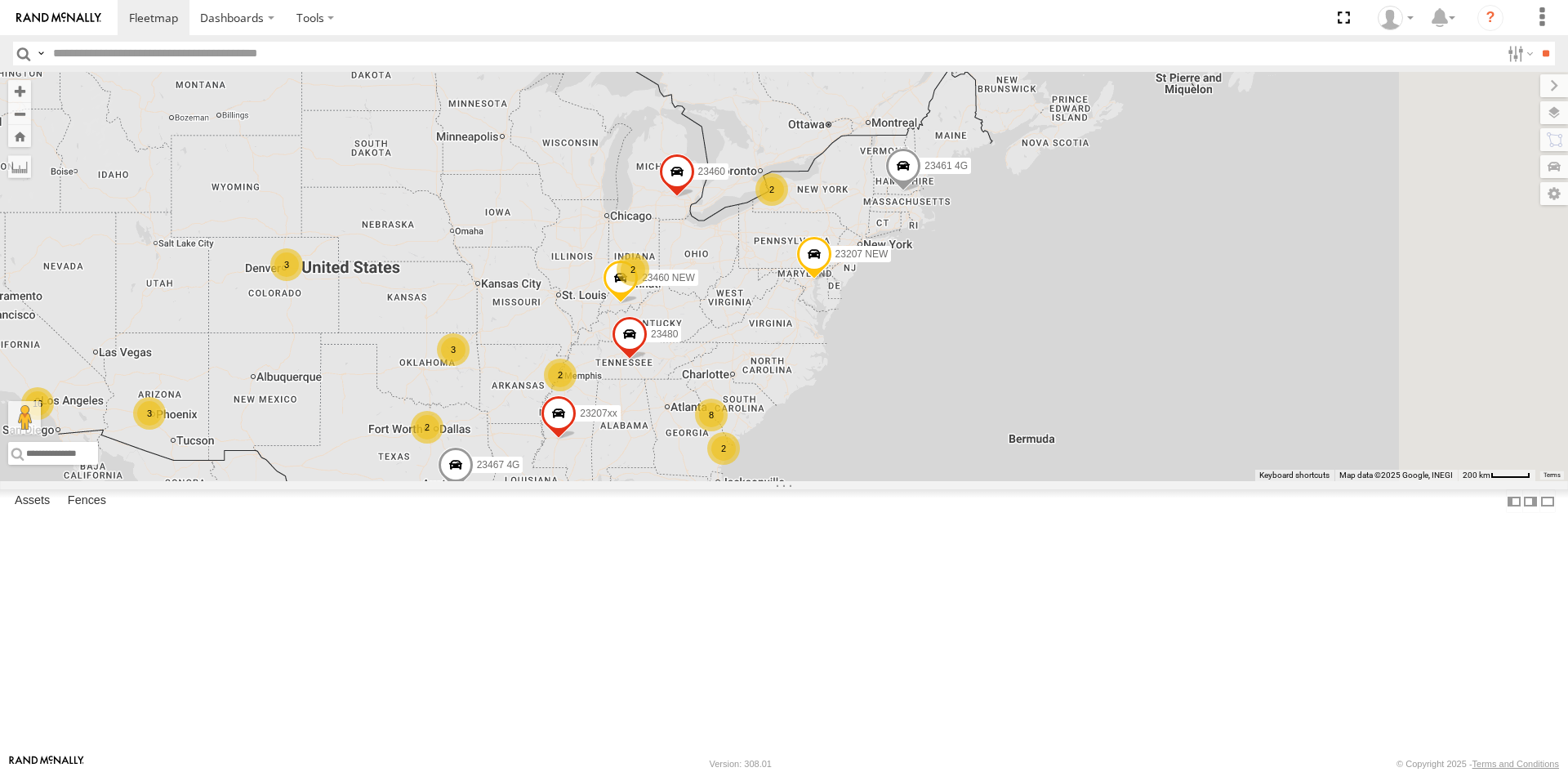
drag, startPoint x: 969, startPoint y: 441, endPoint x: 953, endPoint y: 440, distance: 16.0
click at [953, 440] on div "4 8 16 3 23207 NEW 2 23207xx 2 3 2 3 2 23460 23480 23460 NEW 23467 4G 2 23461 4G" at bounding box center [784, 276] width 1568 height 409
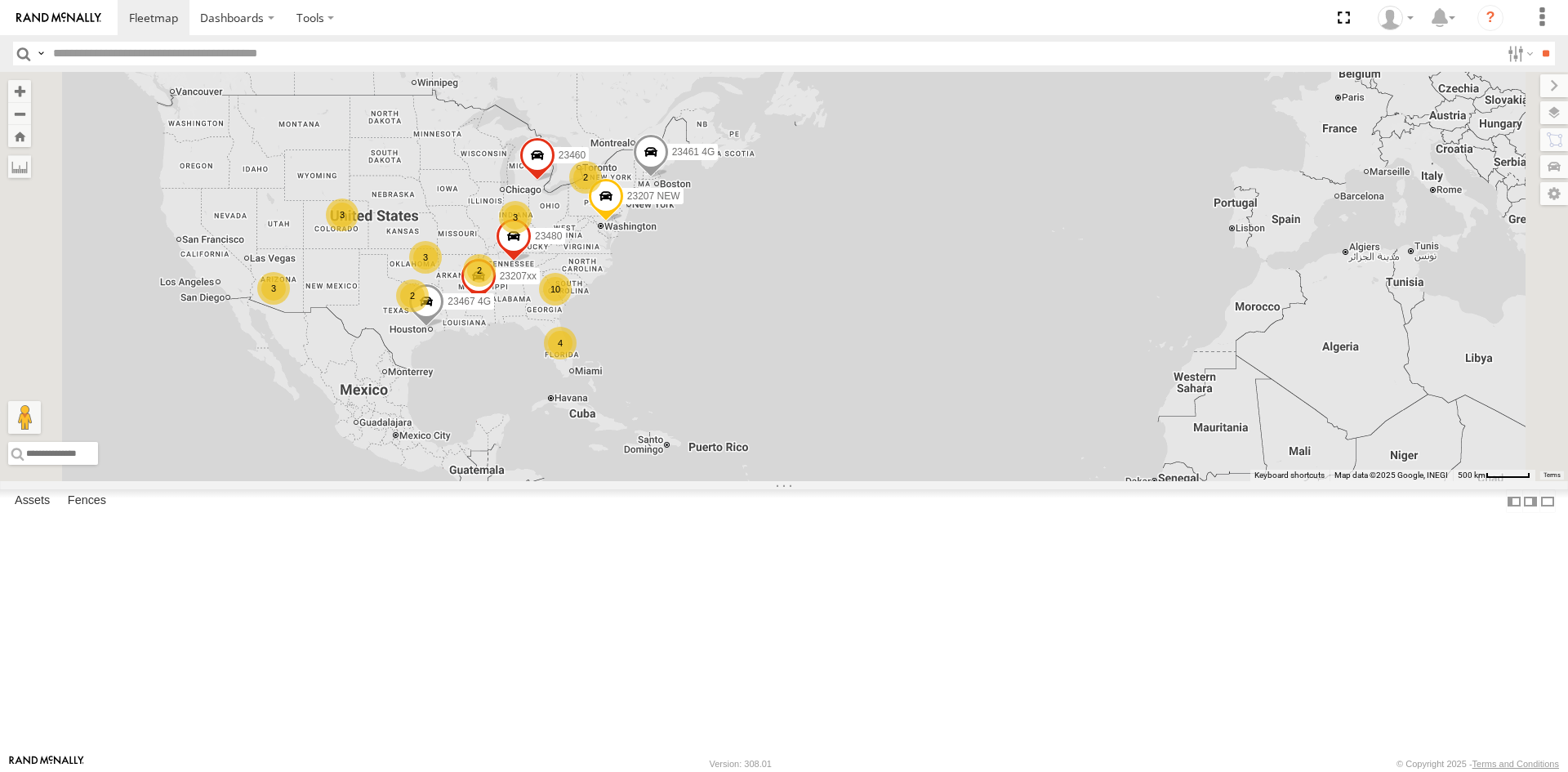
drag, startPoint x: 624, startPoint y: 434, endPoint x: 793, endPoint y: 422, distance: 169.4
click at [496, 301] on span at bounding box center [478, 279] width 36 height 44
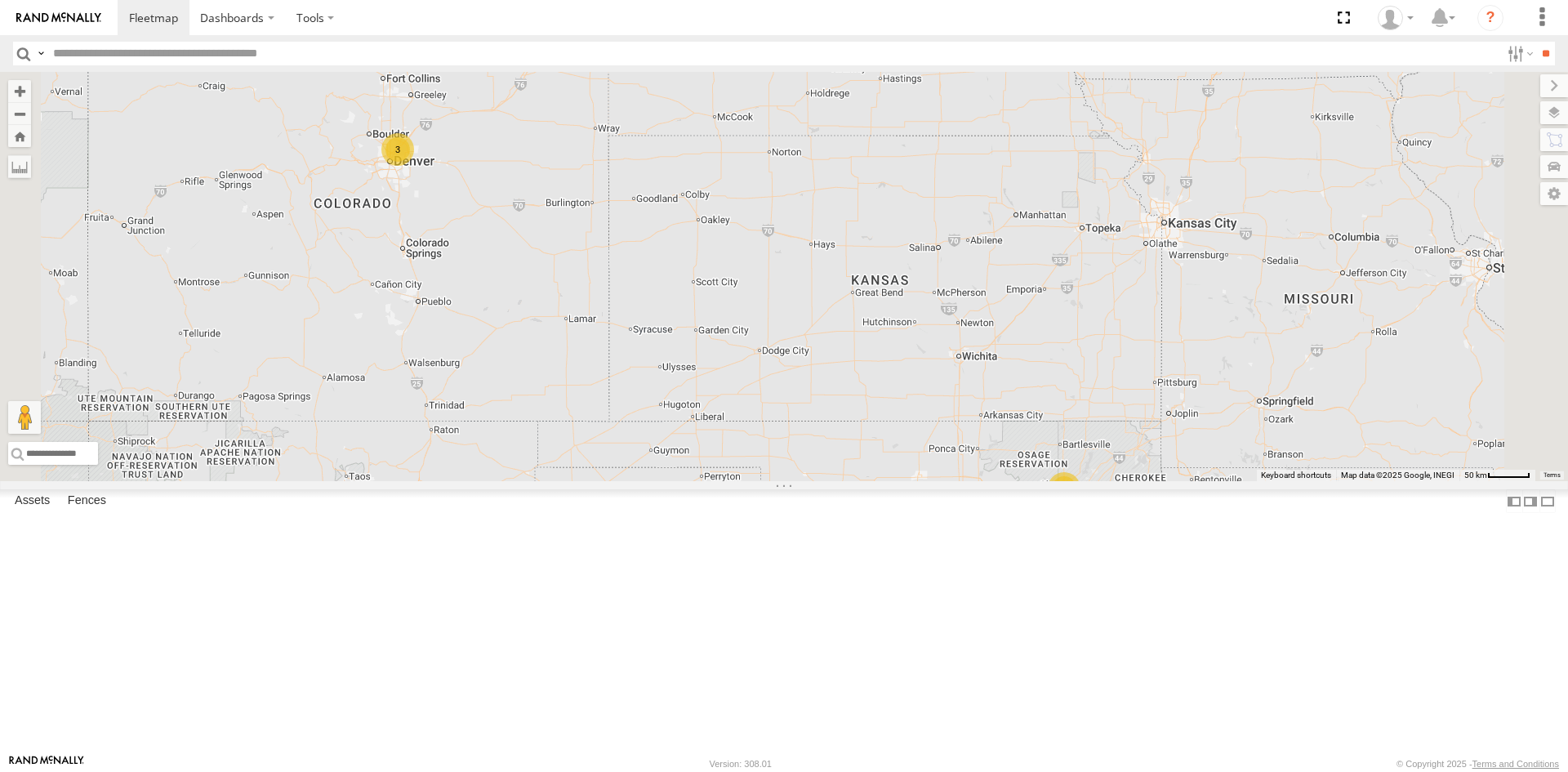
drag, startPoint x: 607, startPoint y: 265, endPoint x: 607, endPoint y: 391, distance: 126.0
click at [607, 391] on div "23480 23207 NEW 23207xx 23460 23467 4G 23461 4G 23207xx All Assets I-20 Jackson…" at bounding box center [784, 276] width 1568 height 409
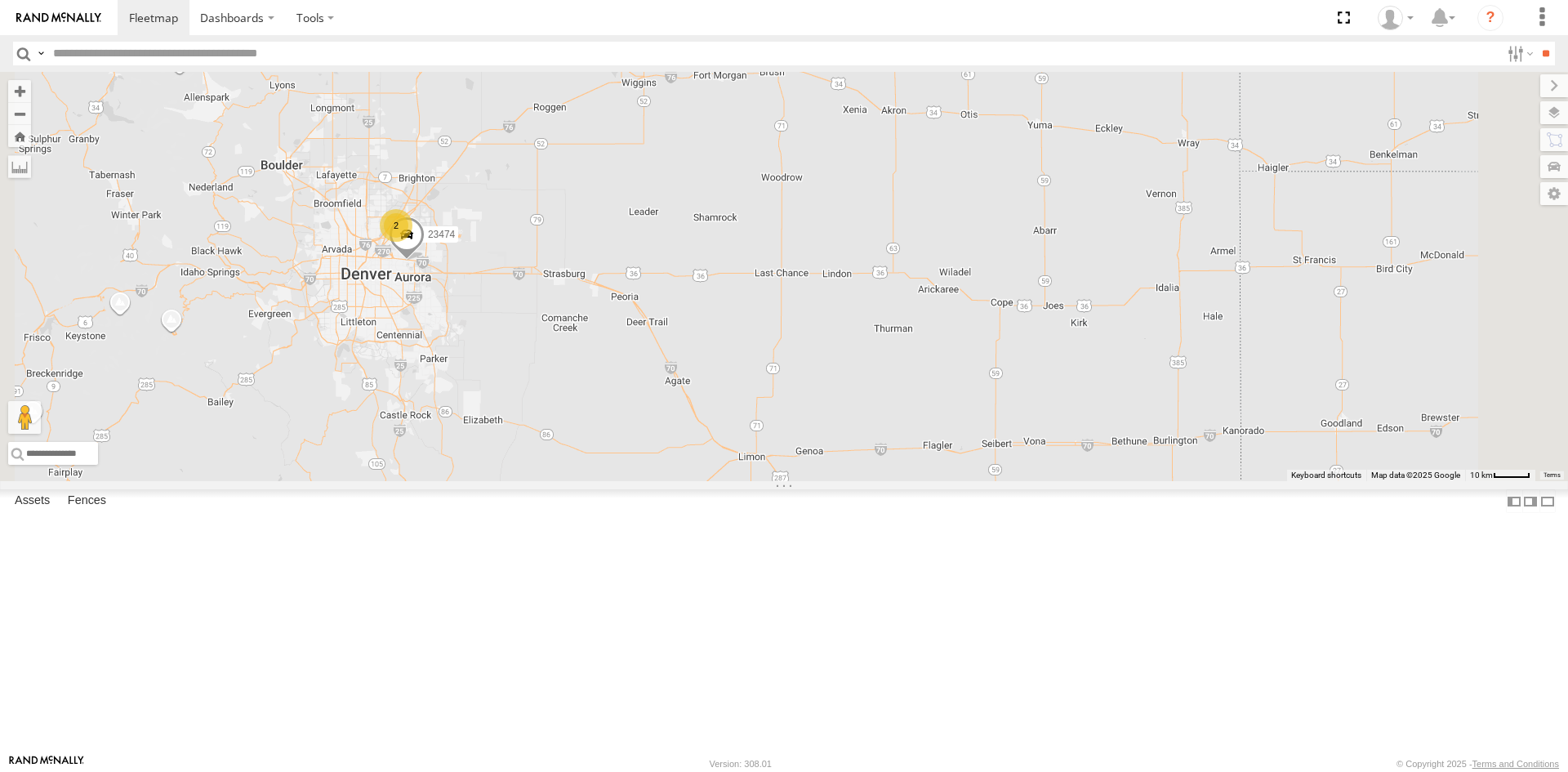
drag, startPoint x: 610, startPoint y: 470, endPoint x: 973, endPoint y: 417, distance: 366.8
click at [942, 427] on div "2 23474" at bounding box center [784, 276] width 1568 height 409
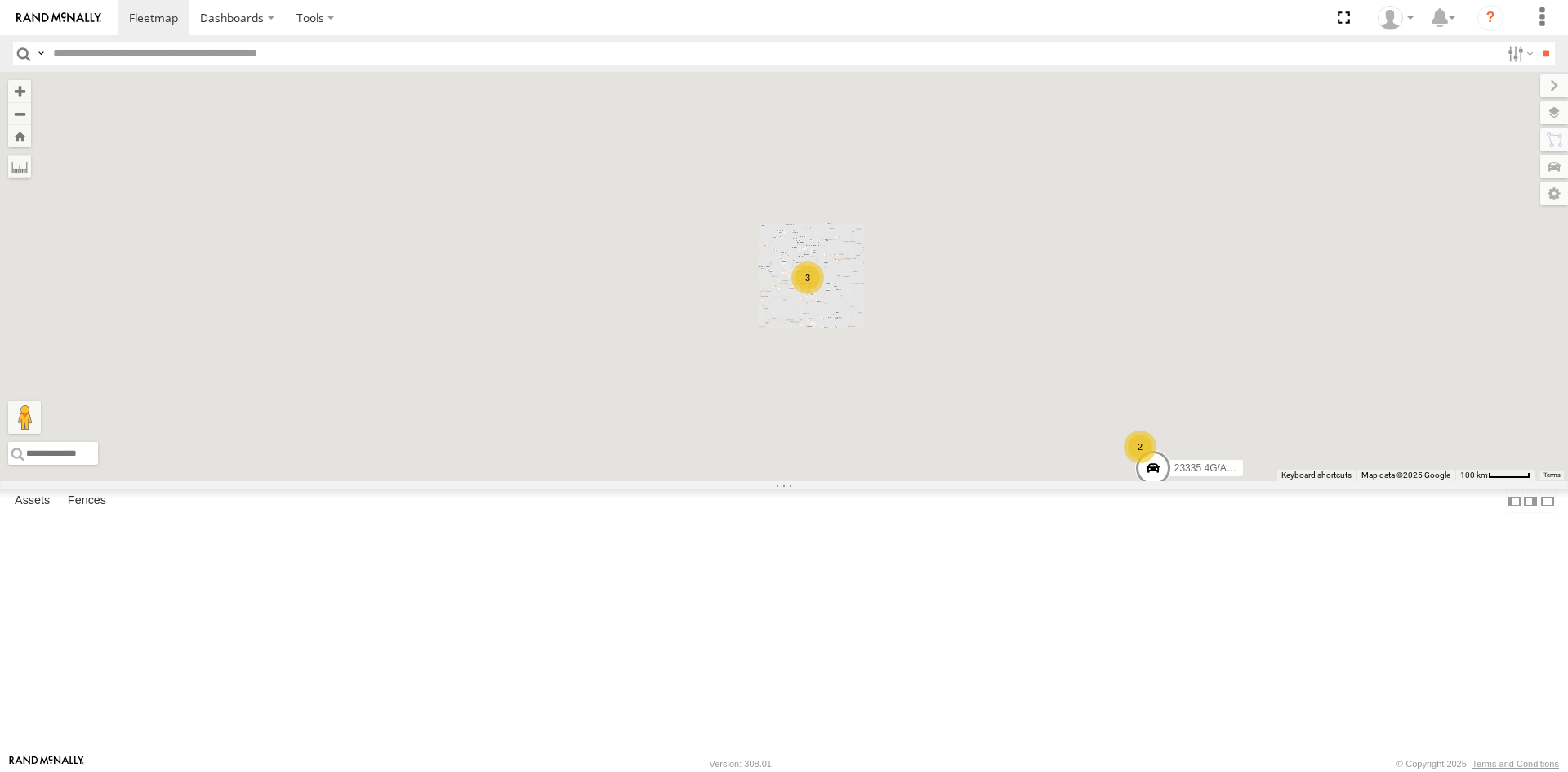
drag, startPoint x: 710, startPoint y: 431, endPoint x: 992, endPoint y: 480, distance: 286.2
click at [1000, 480] on div "15 3 23207xx 2 3 2 23465 4G 2 23335 4G/Active" at bounding box center [784, 276] width 1568 height 409
drag, startPoint x: 714, startPoint y: 461, endPoint x: 898, endPoint y: 464, distance: 184.0
click at [896, 464] on div "15 3 23207xx 2 3 2 23465 4G 2 23335 4G/Active" at bounding box center [784, 276] width 1568 height 409
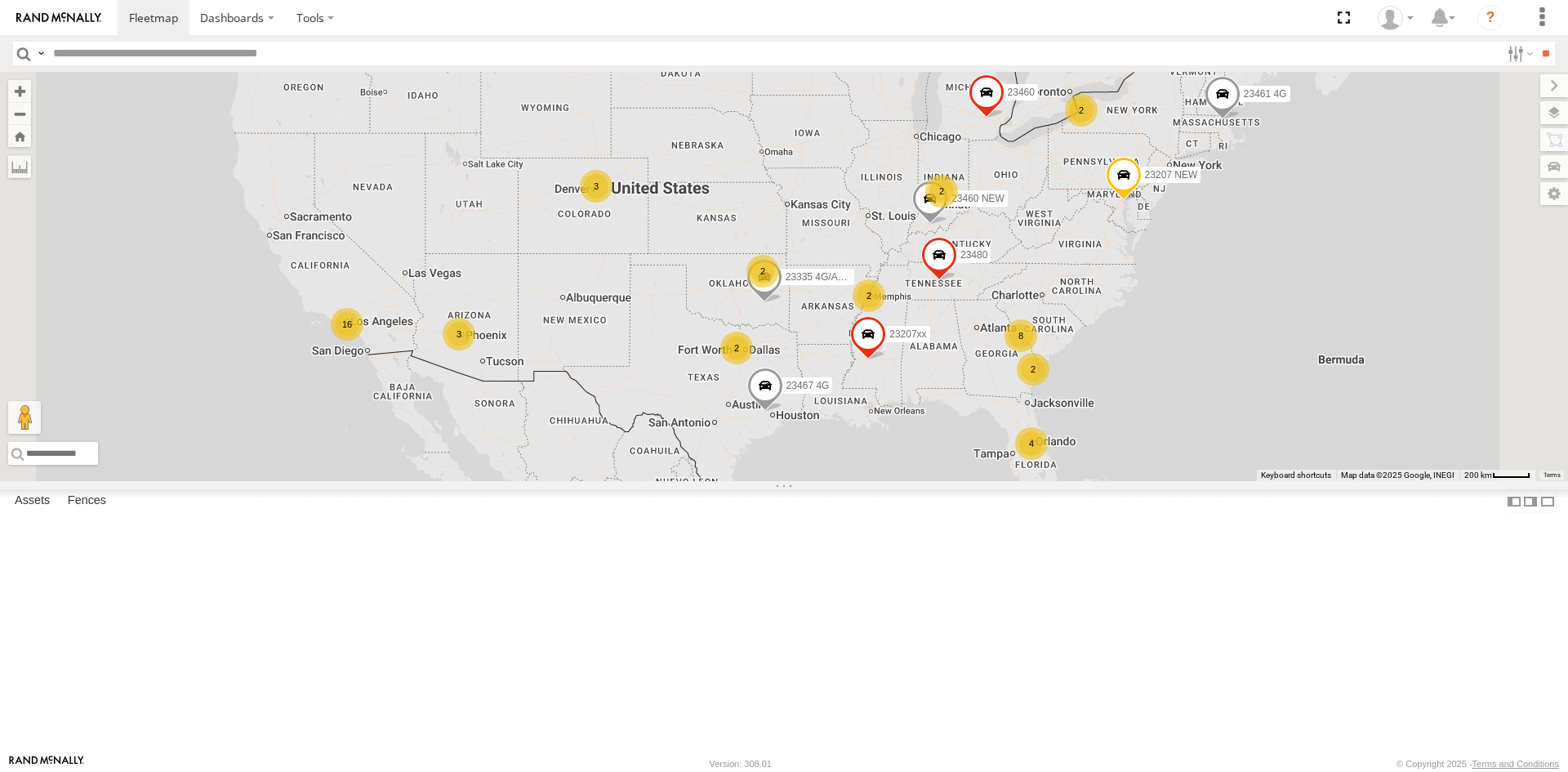
click at [84, 56] on input "text" at bounding box center [773, 53] width 1453 height 24
paste input "*****"
type input "*****"
click at [1536, 42] on input "**" at bounding box center [1545, 53] width 19 height 24
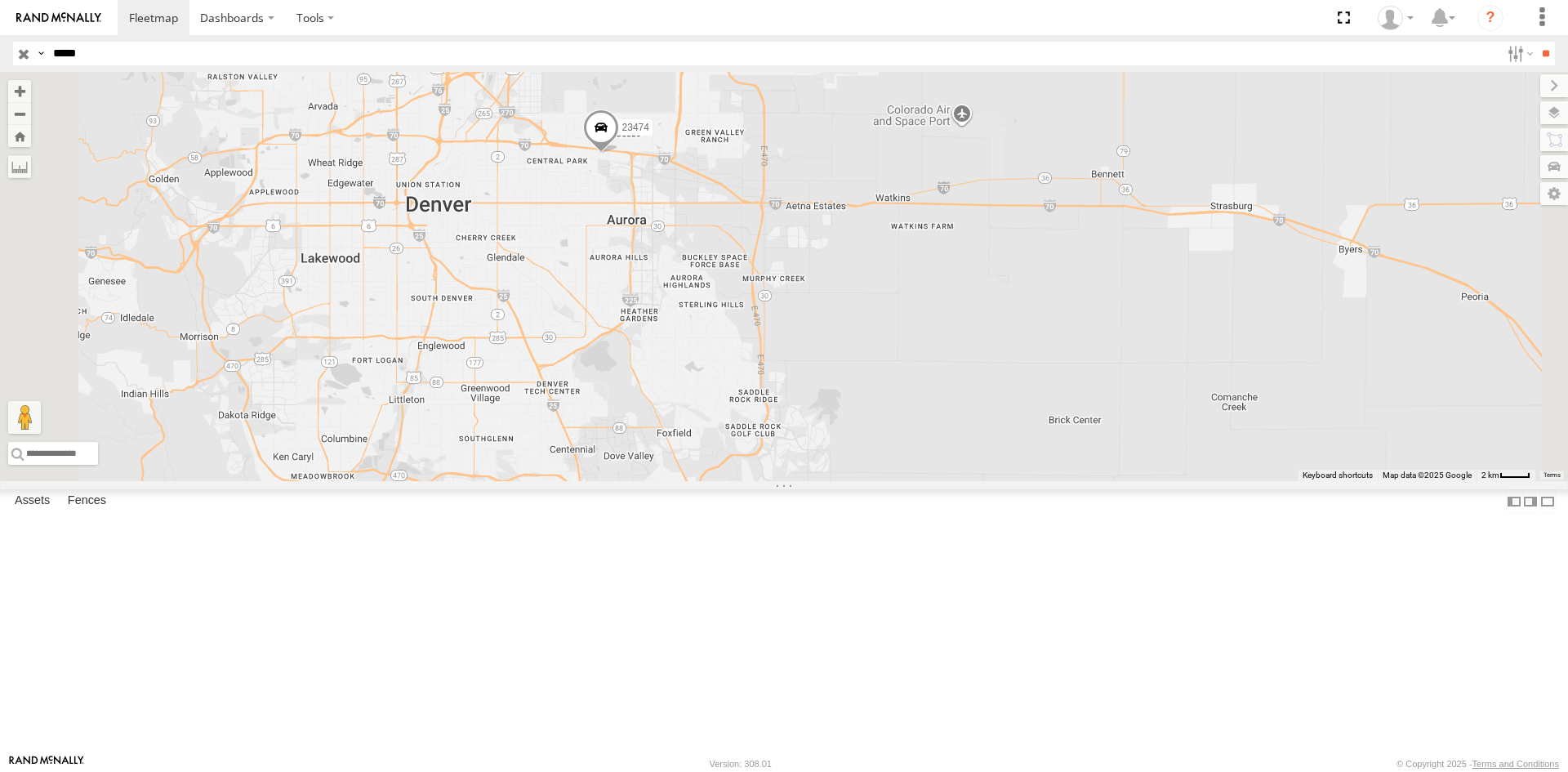
drag, startPoint x: 784, startPoint y: 290, endPoint x: 779, endPoint y: 333, distance: 43.3
click at [779, 333] on div "23474 23474 4G" at bounding box center [784, 276] width 1568 height 409
click at [618, 157] on span at bounding box center [600, 134] width 36 height 44
click at [786, 366] on div "23474 23474 4G 23474 All Assets E 40th Ave Central Park 39.77212 , -104.85383 0…" at bounding box center [784, 276] width 1568 height 409
click at [618, 157] on span at bounding box center [600, 134] width 36 height 44
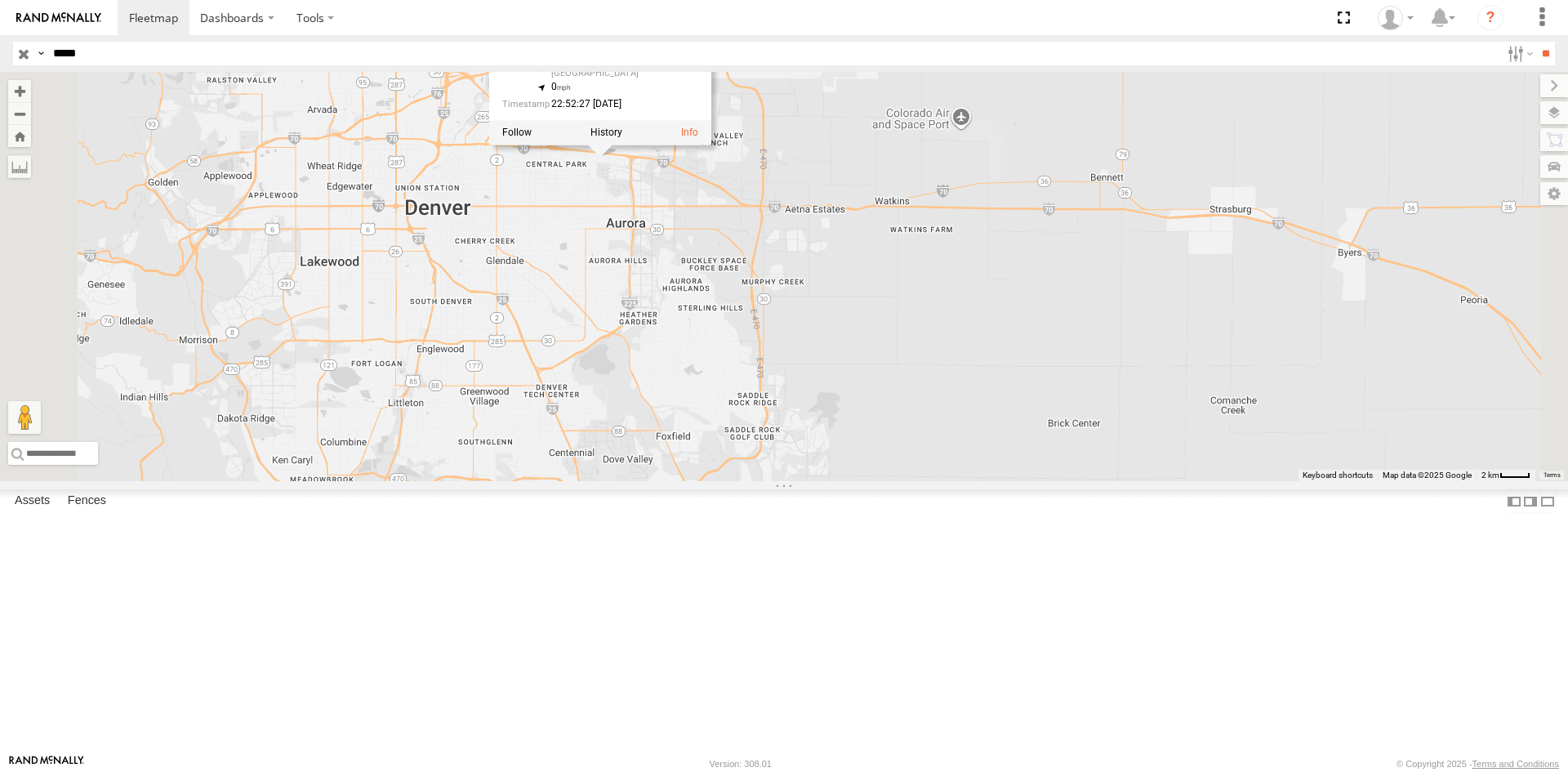
click at [780, 326] on div "23474 23474 4G 23474 All Assets E 40th Ave Central Park 39.77212 , -104.85383 0…" at bounding box center [784, 276] width 1568 height 409
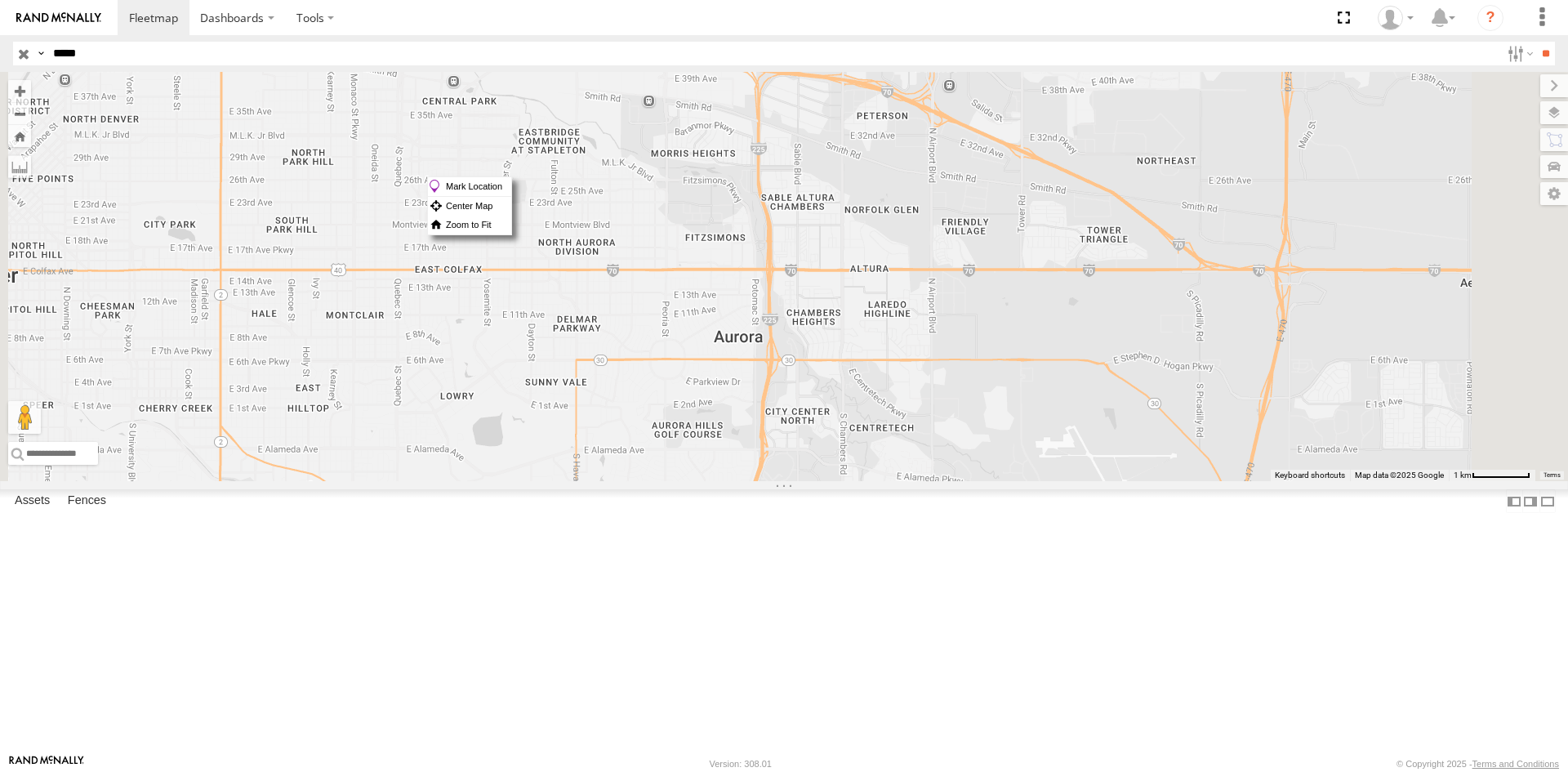
drag, startPoint x: 838, startPoint y: 177, endPoint x: 767, endPoint y: 224, distance: 85.1
click at [767, 224] on div "23474 23474 4G" at bounding box center [784, 276] width 1568 height 409
drag, startPoint x: 831, startPoint y: 187, endPoint x: 800, endPoint y: 211, distance: 39.2
click at [800, 211] on div "23474 23474 4G" at bounding box center [784, 276] width 1568 height 409
click at [523, 195] on label "Mark Location" at bounding box center [481, 203] width 83 height 19
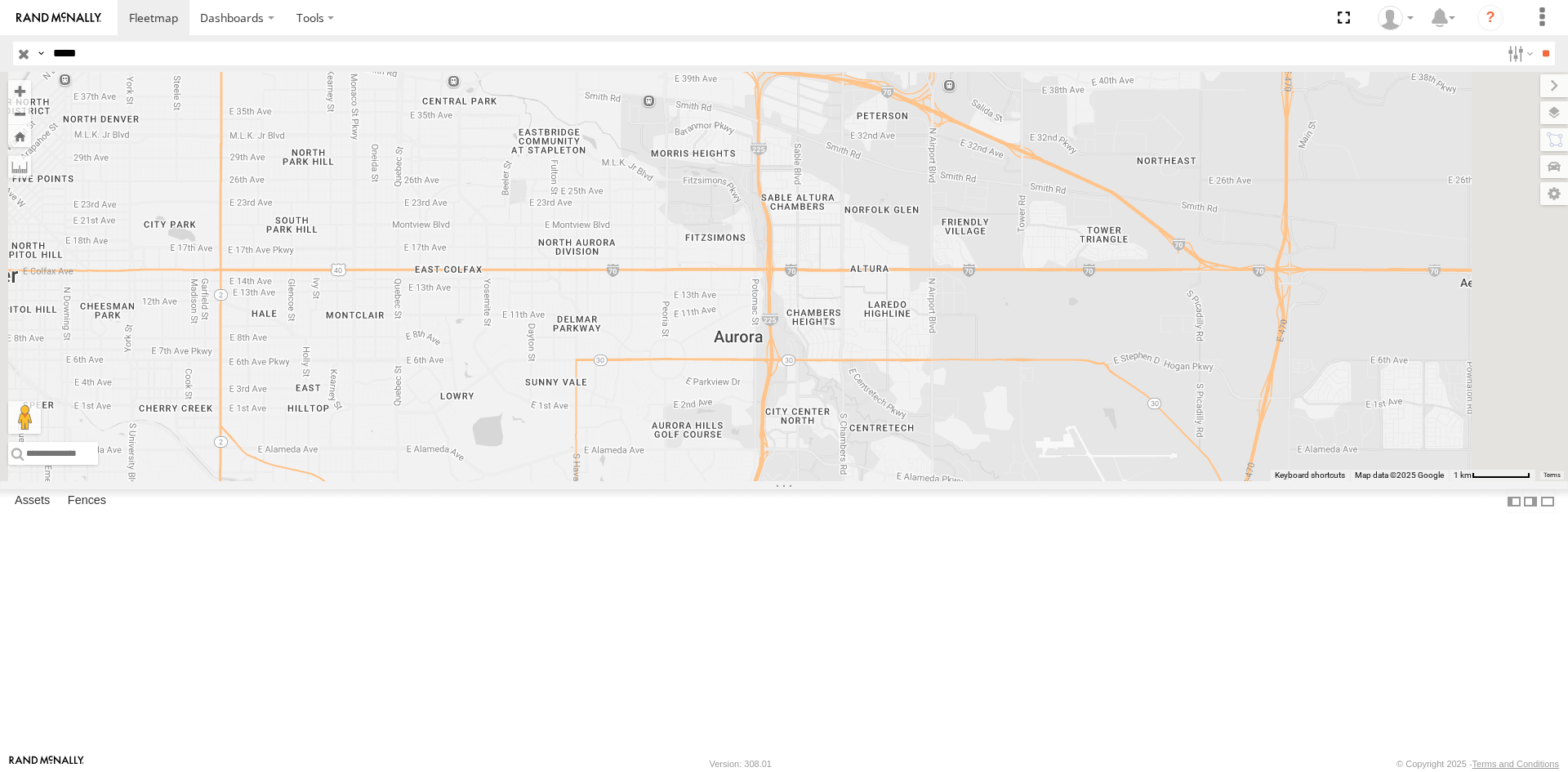
click at [661, 57] on span at bounding box center [643, 34] width 36 height 44
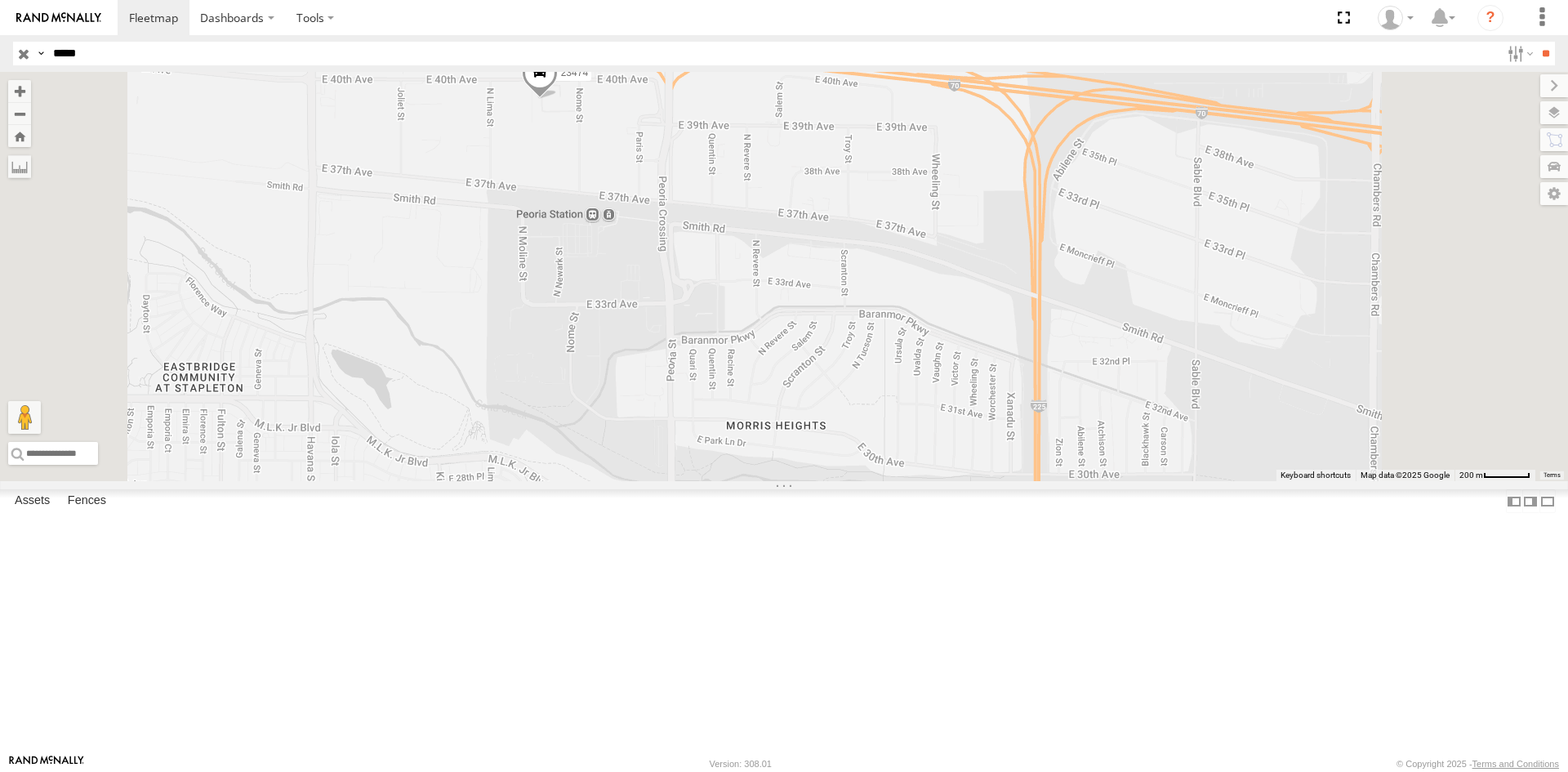
drag, startPoint x: 742, startPoint y: 225, endPoint x: 740, endPoint y: 364, distance: 139.0
click at [740, 364] on div "23474 23474 4G 39.77458 , -104.85187 13S 512686.04mE 4402748.92mN 11575 E 40th …" at bounding box center [784, 276] width 1568 height 409
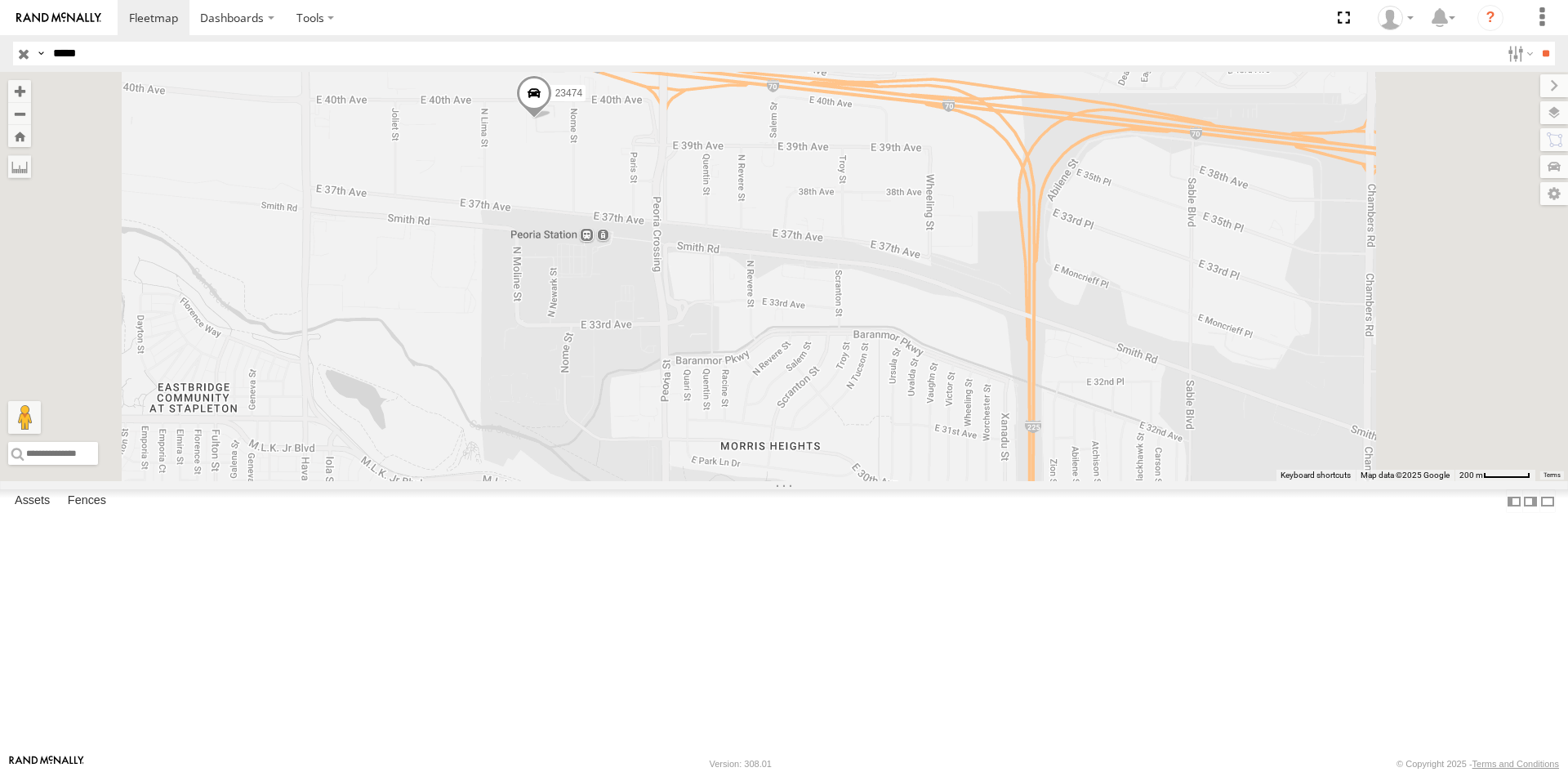
drag, startPoint x: 744, startPoint y: 246, endPoint x: 731, endPoint y: 300, distance: 55.5
click at [731, 300] on div "23474 23474 4G 39.77458 , -104.85187 13S 512686.04mE 4402748.92mN 11575 E 40th …" at bounding box center [784, 276] width 1568 height 409
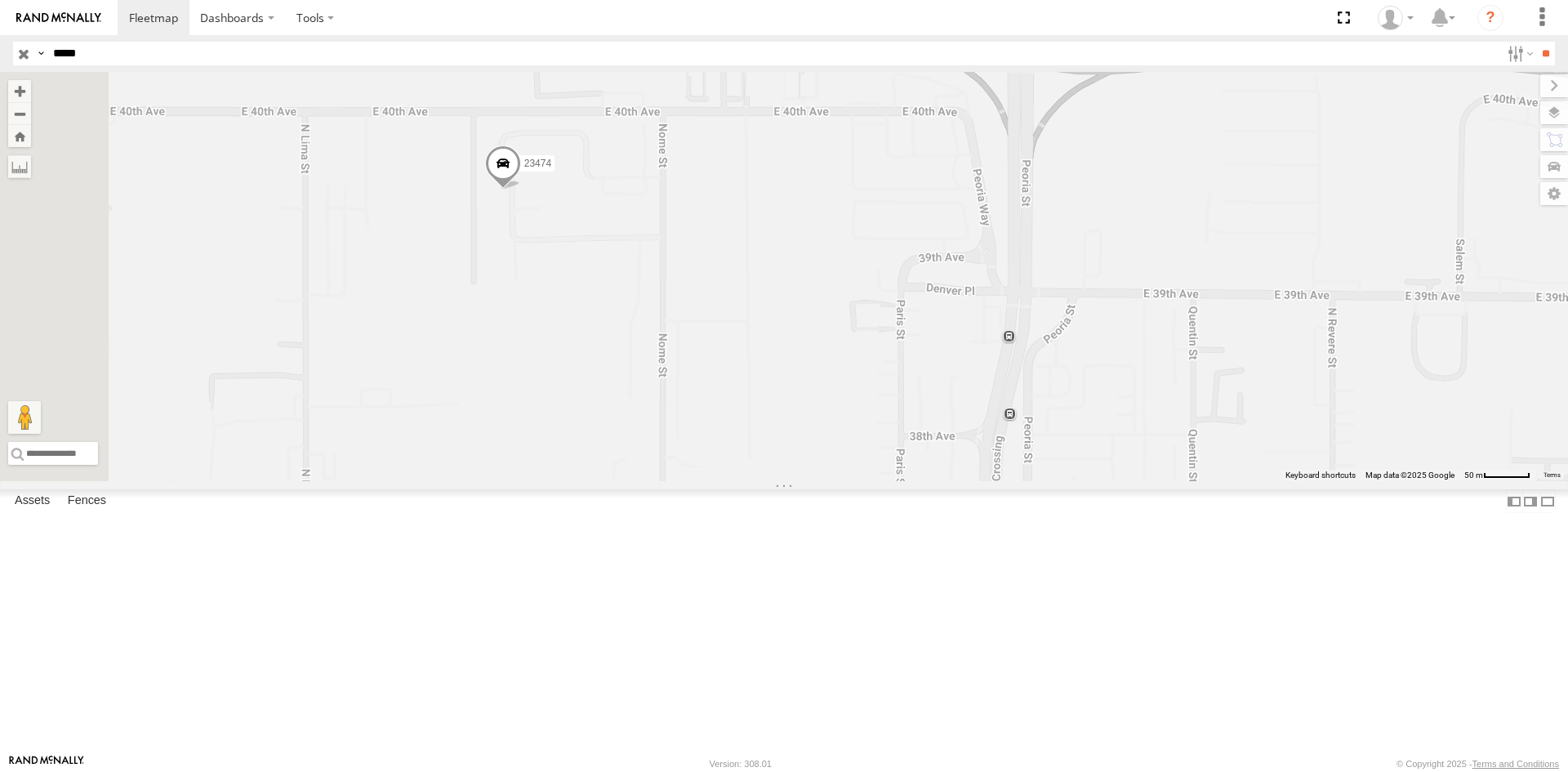
click at [521, 189] on span at bounding box center [502, 167] width 36 height 44
click at [665, 365] on div "23474 23474 4G 23474 39.77212 , -104.85383 0 22:52:27 09/23/2025" at bounding box center [784, 276] width 1568 height 409
click at [521, 189] on span at bounding box center [502, 167] width 36 height 44
click at [689, 356] on div "23474 23474 4G 23474 All Assets E 40th Ave Central Park 39.77212 , -104.85383 0…" at bounding box center [784, 276] width 1568 height 409
click at [641, 429] on div "23474 23474 4G 23474 All Assets E 40th Ave Central Park 39.77212 , -104.85383 0…" at bounding box center [784, 276] width 1568 height 409
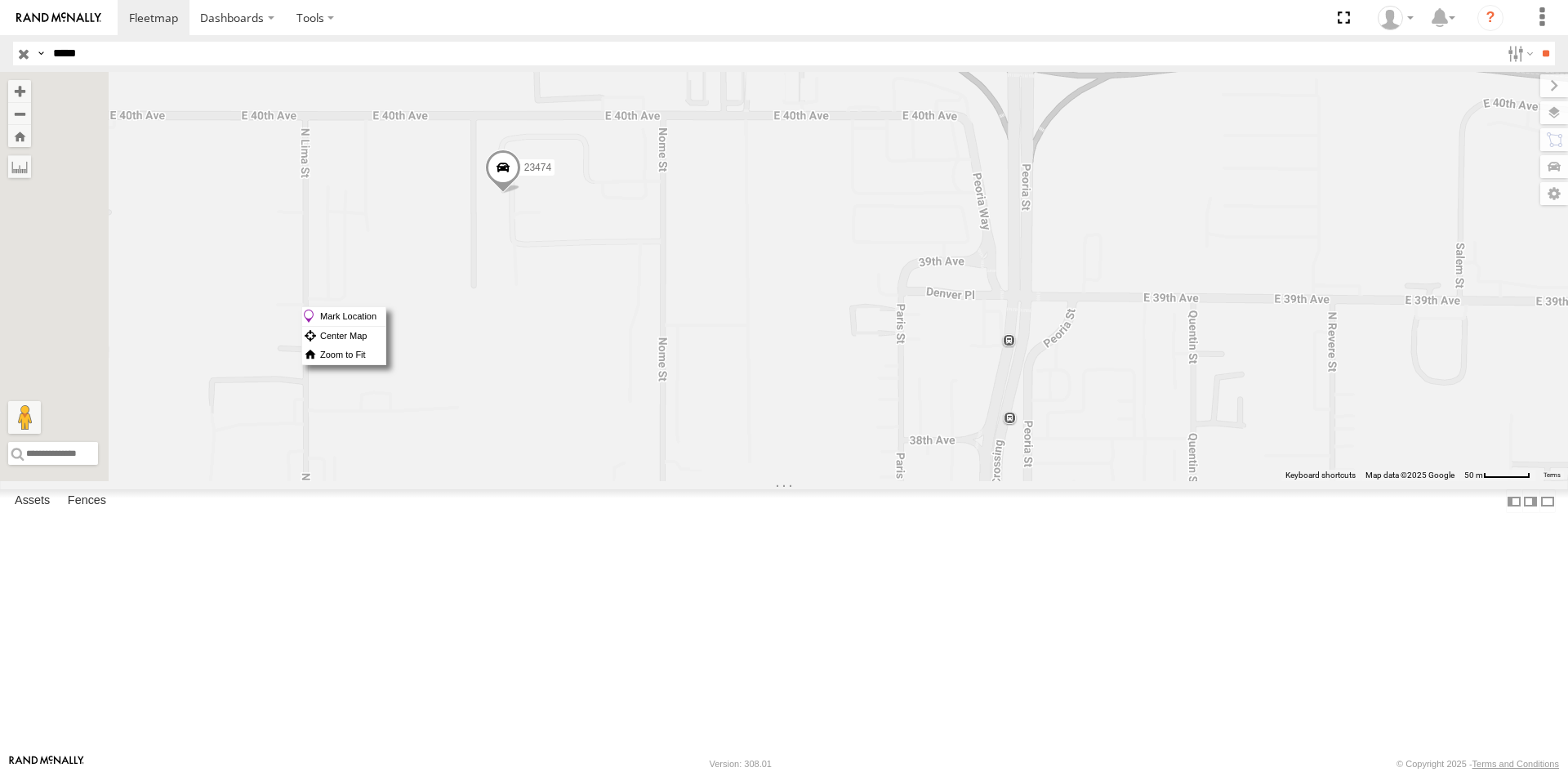
drag, startPoint x: 711, startPoint y: 307, endPoint x: 681, endPoint y: 322, distance: 33.5
click at [681, 322] on div "23474 23474 4G" at bounding box center [784, 276] width 1568 height 409
drag, startPoint x: 708, startPoint y: 311, endPoint x: 672, endPoint y: 396, distance: 92.3
click at [679, 419] on div "23474 23474 4G" at bounding box center [784, 276] width 1568 height 409
click at [384, 329] on label "Mark Location" at bounding box center [342, 322] width 83 height 19
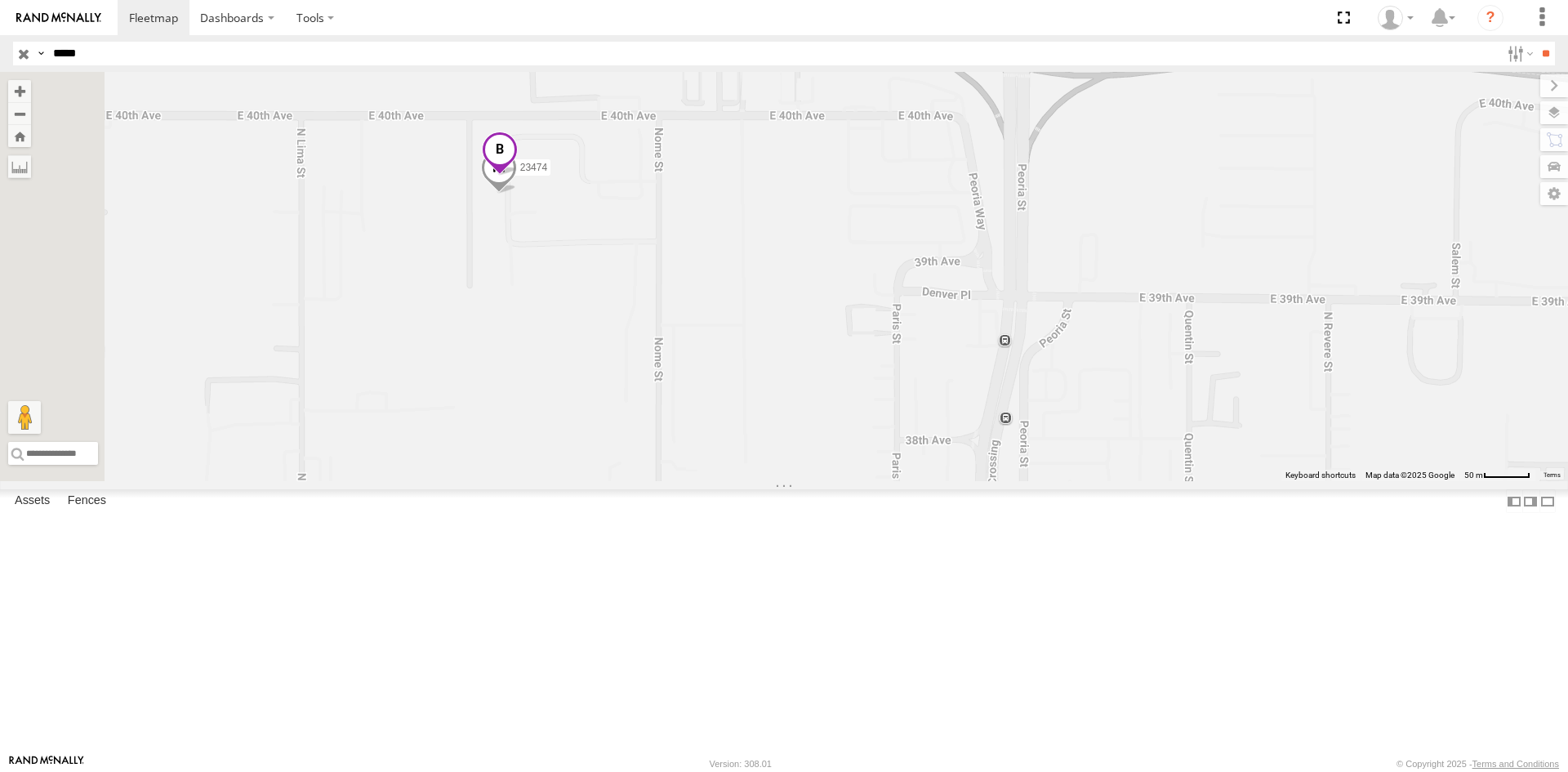
click at [518, 174] on span at bounding box center [499, 153] width 36 height 44
